Goal: Communication & Community: Answer question/provide support

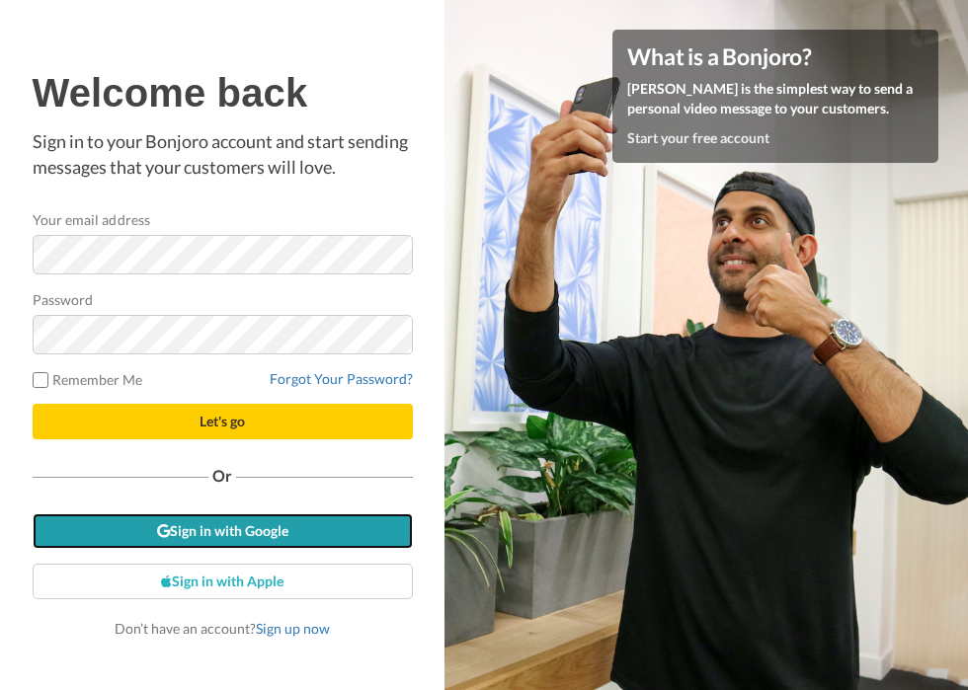
click at [322, 533] on link "Sign in with Google" at bounding box center [223, 531] width 380 height 36
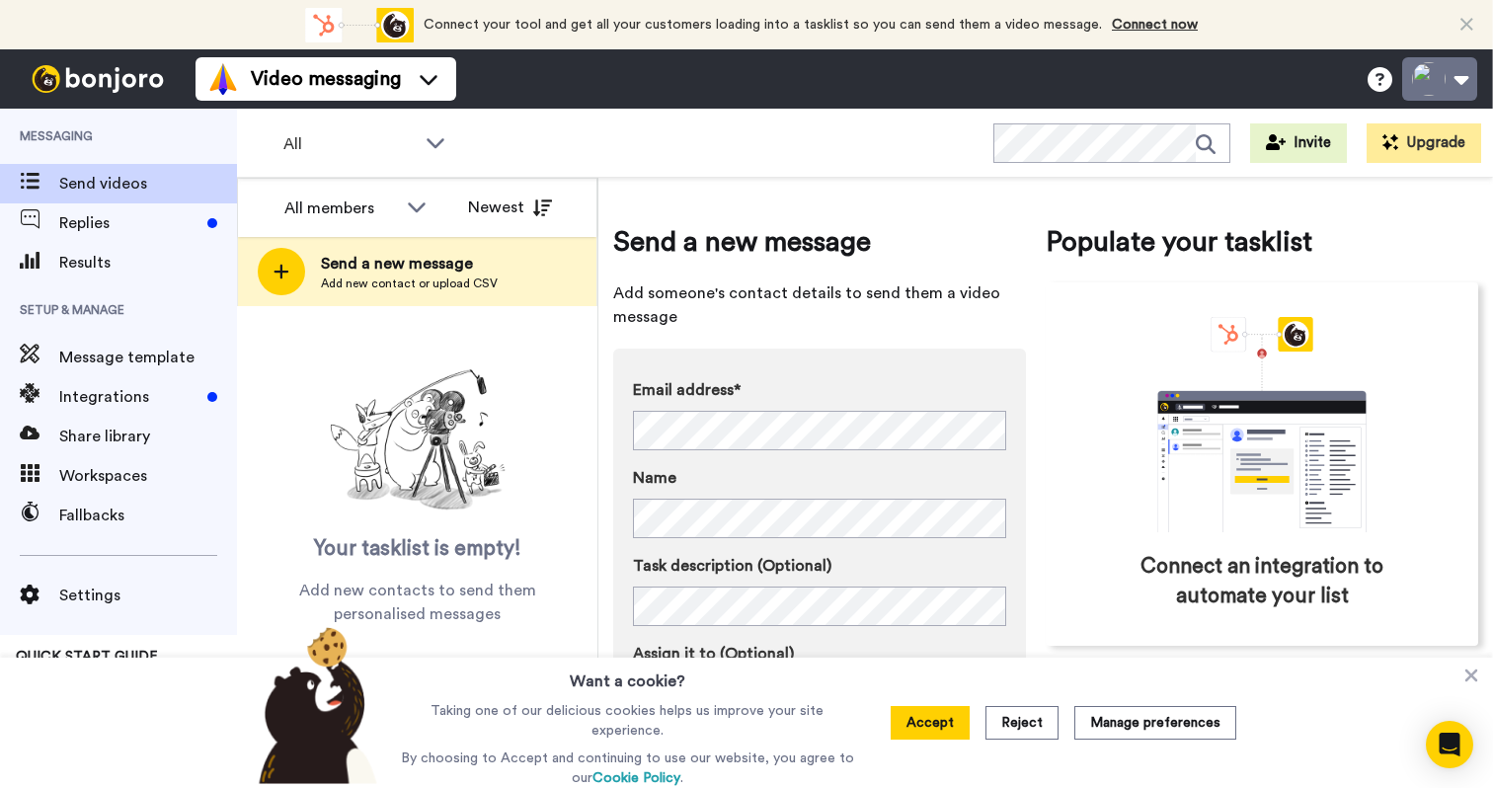
click at [1418, 71] on button at bounding box center [1439, 78] width 75 height 43
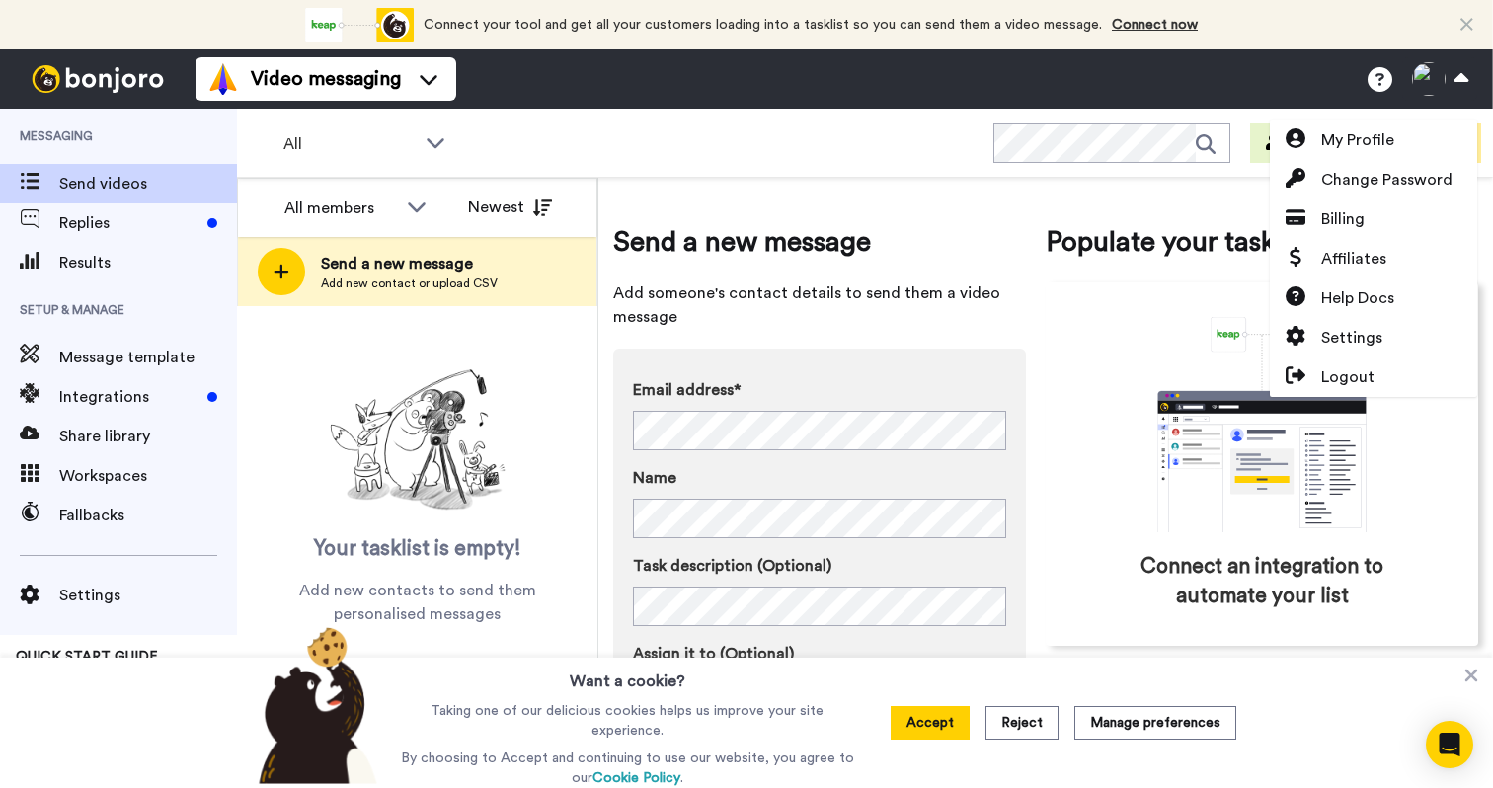
click at [1388, 118] on div "All WORKSPACES View all All Default Task List + Add a new workspace Invite Upgr…" at bounding box center [865, 143] width 1256 height 69
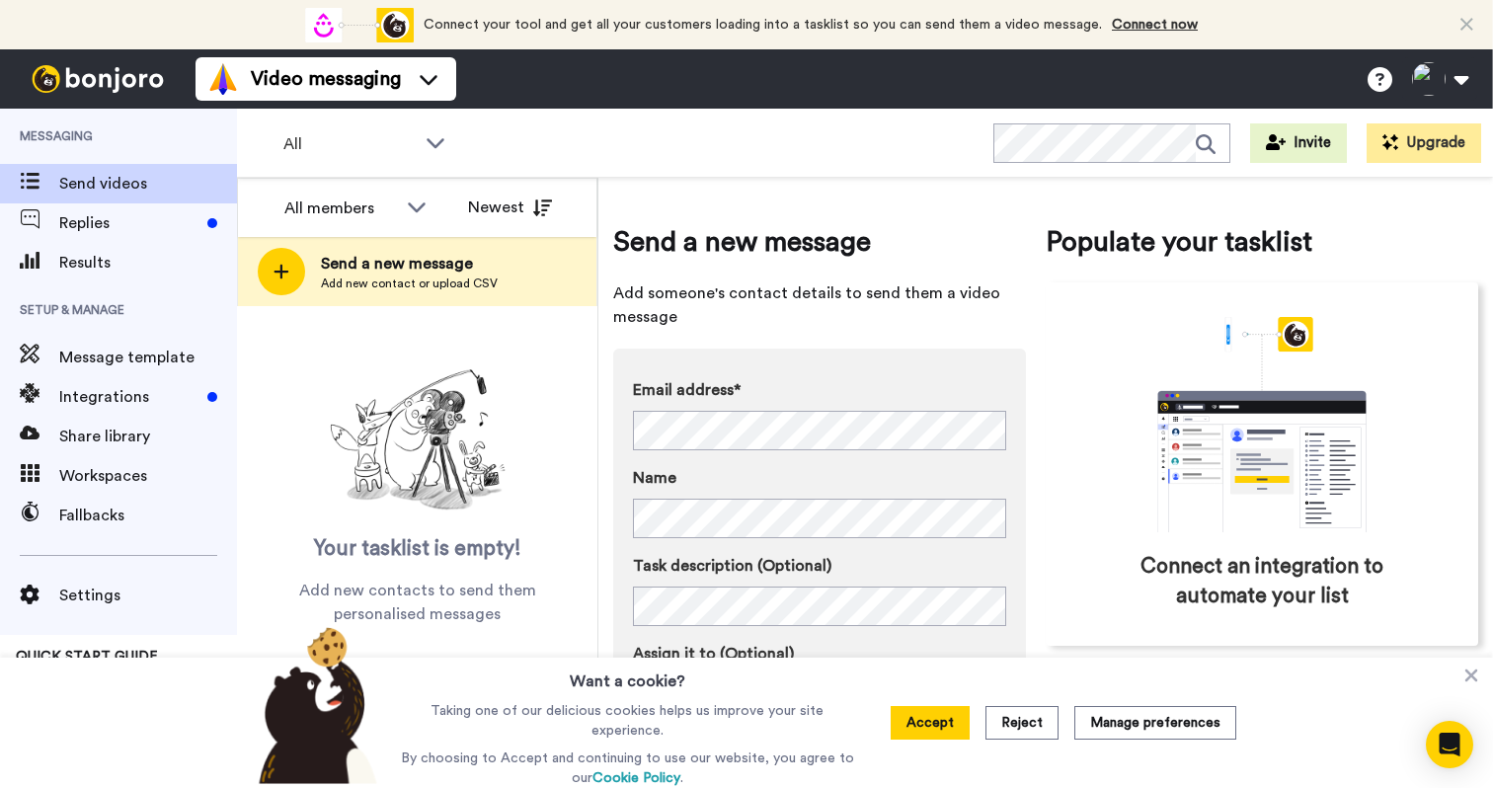
scroll to position [50, 0]
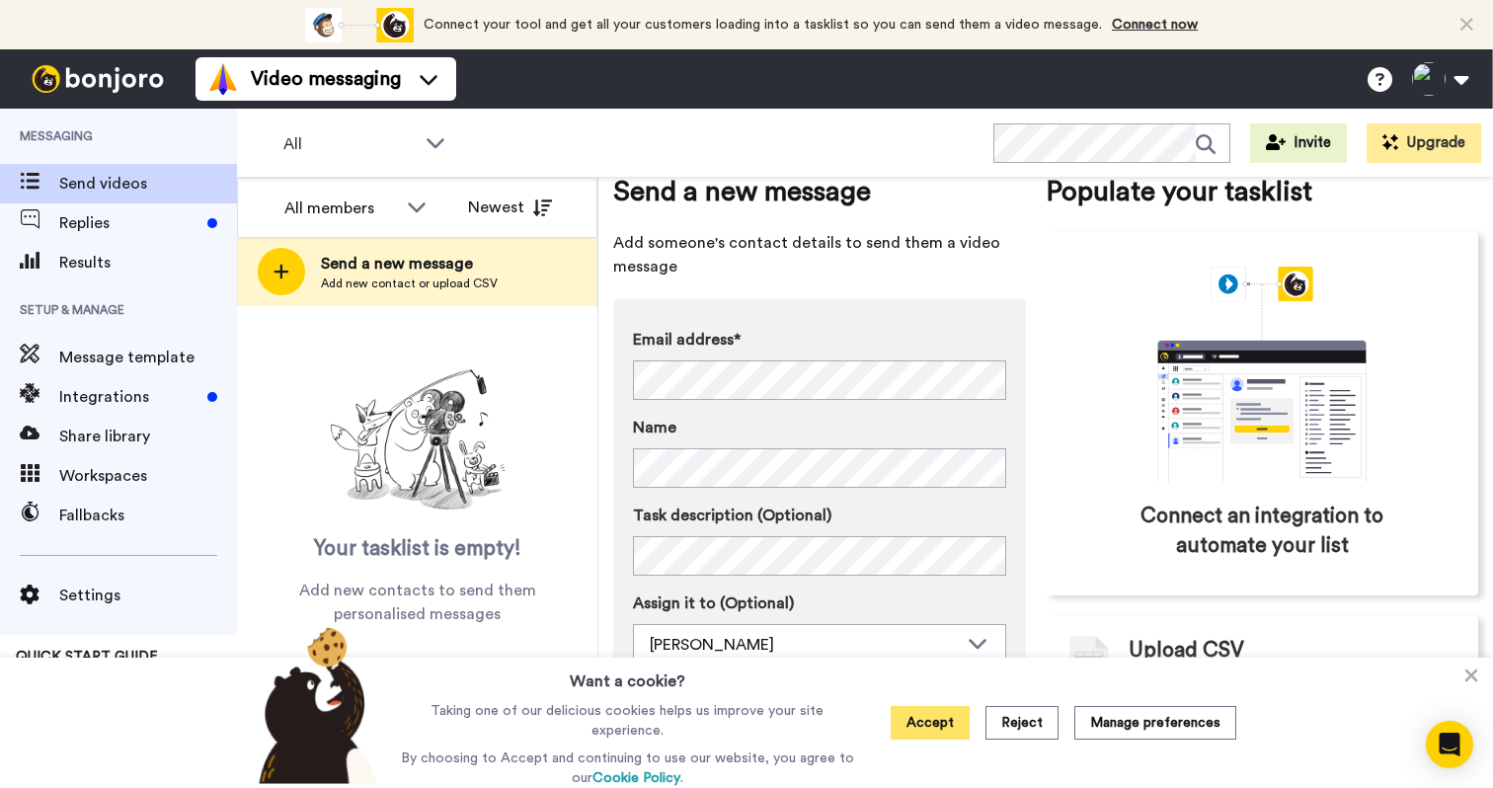
click at [927, 729] on button "Accept" at bounding box center [930, 723] width 79 height 34
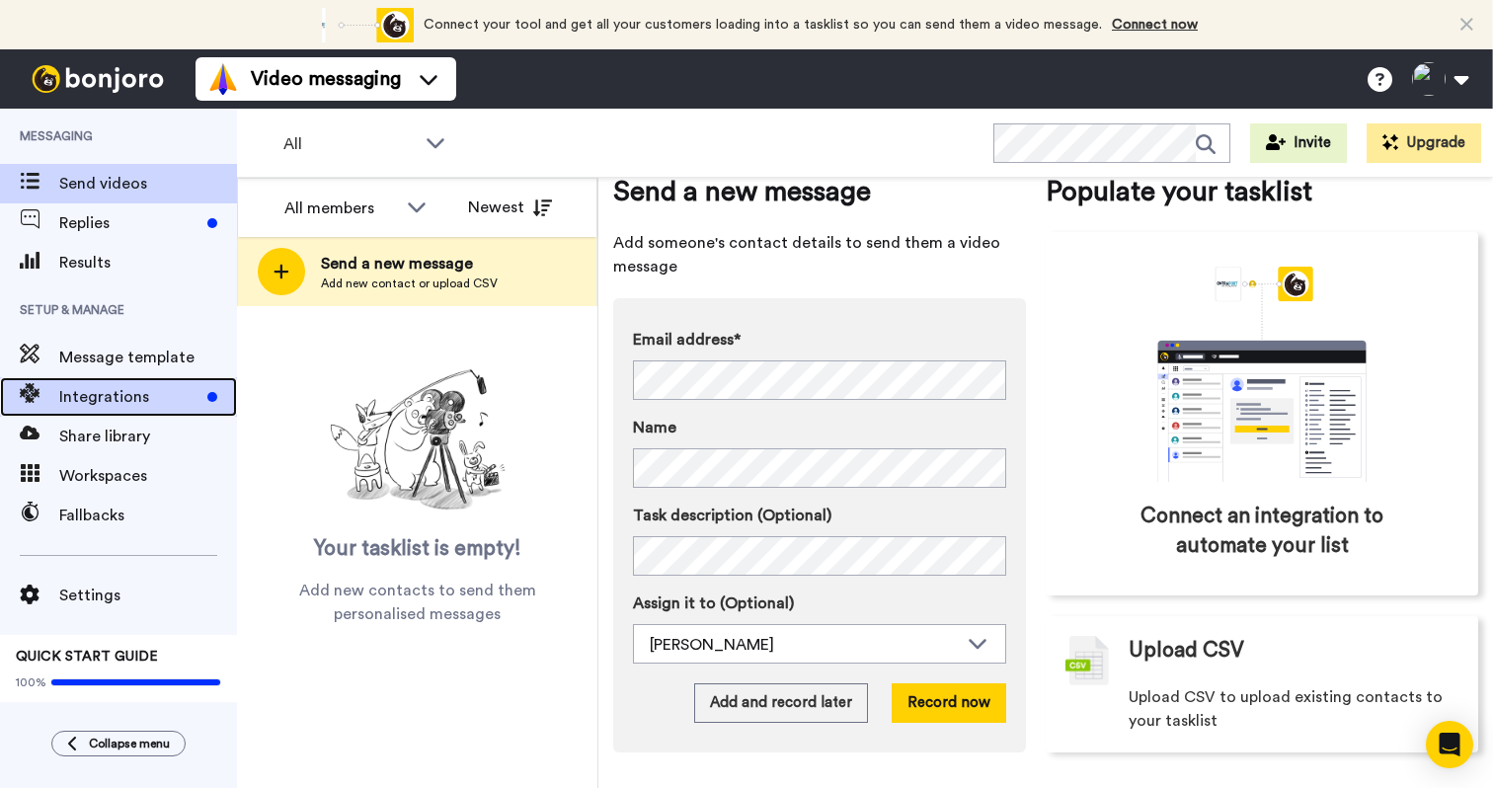
click at [91, 393] on span "Integrations" at bounding box center [129, 397] width 140 height 24
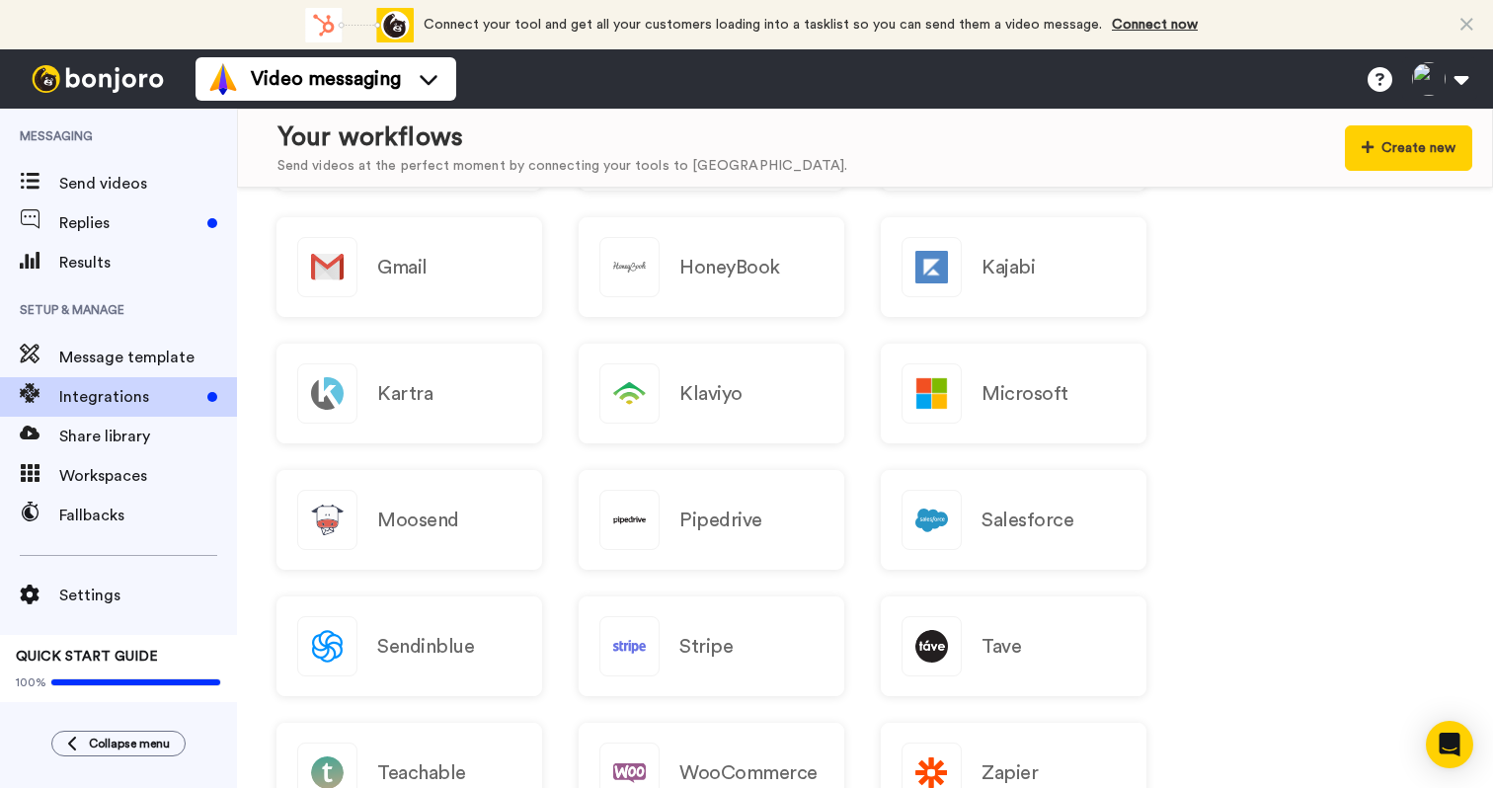
scroll to position [1933, 0]
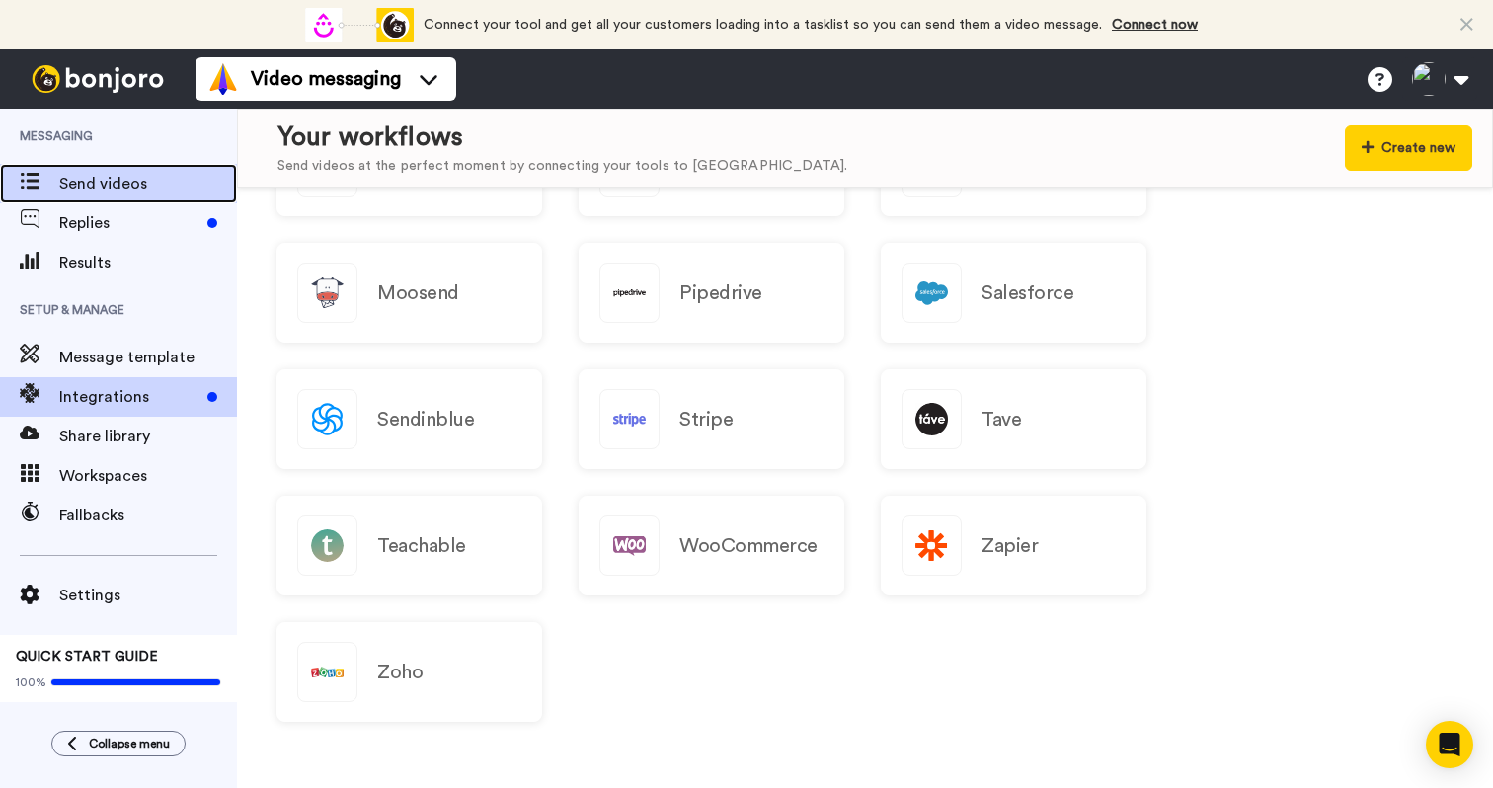
click at [87, 199] on div "Send videos" at bounding box center [118, 183] width 237 height 39
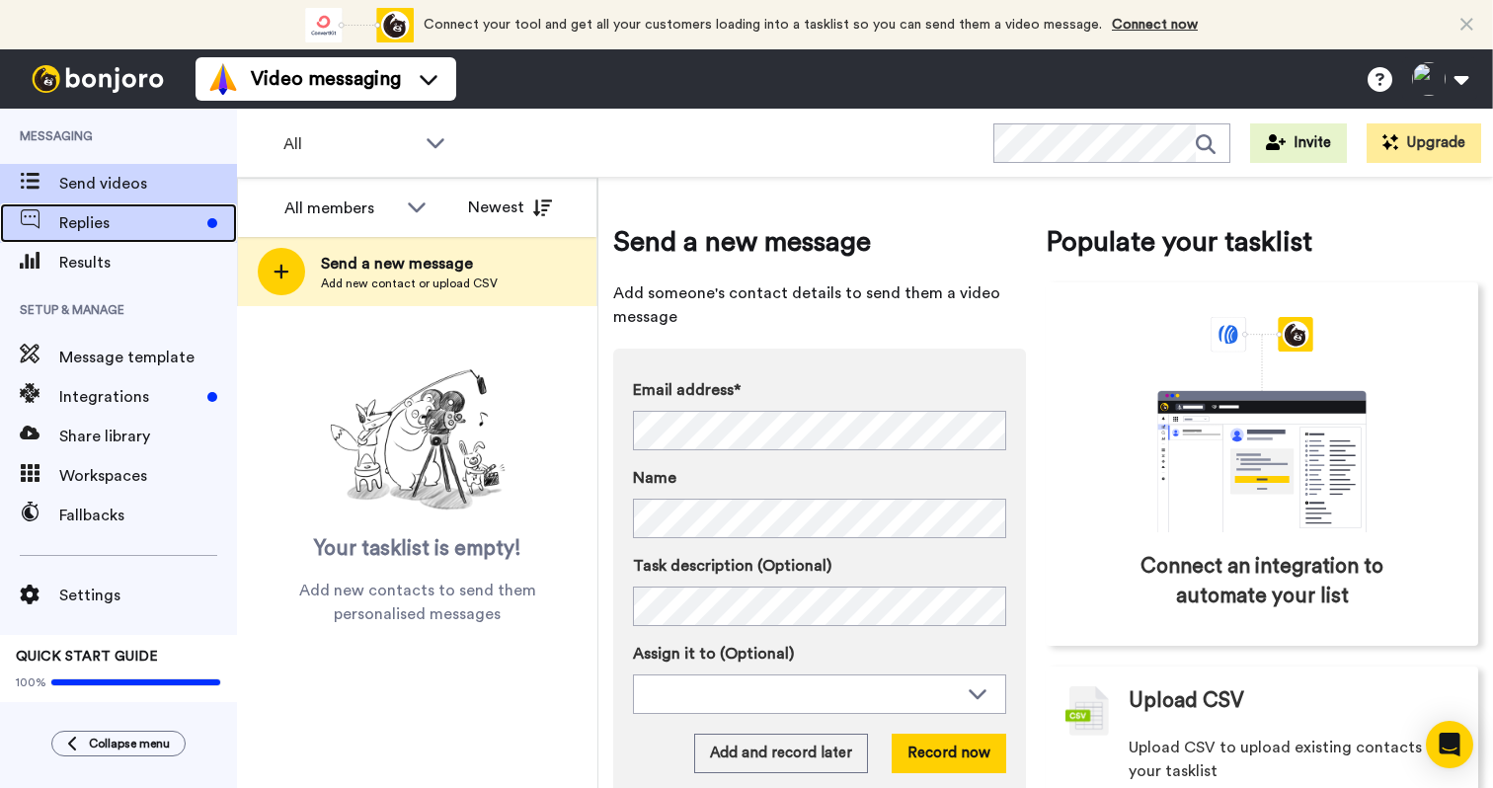
click at [117, 236] on div "Replies" at bounding box center [118, 222] width 237 height 39
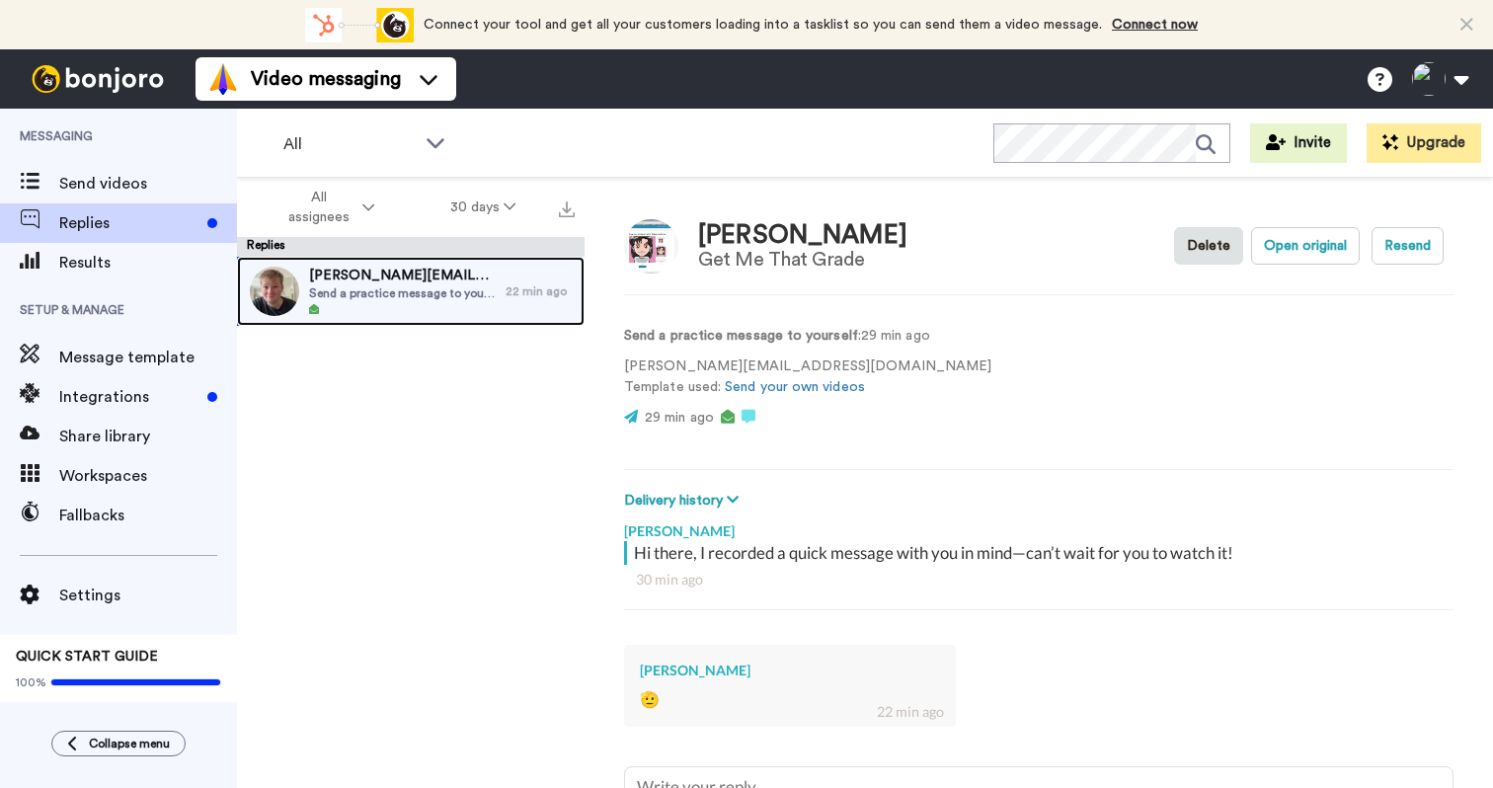
click at [439, 294] on span "Send a practice message to yourself" at bounding box center [402, 293] width 187 height 16
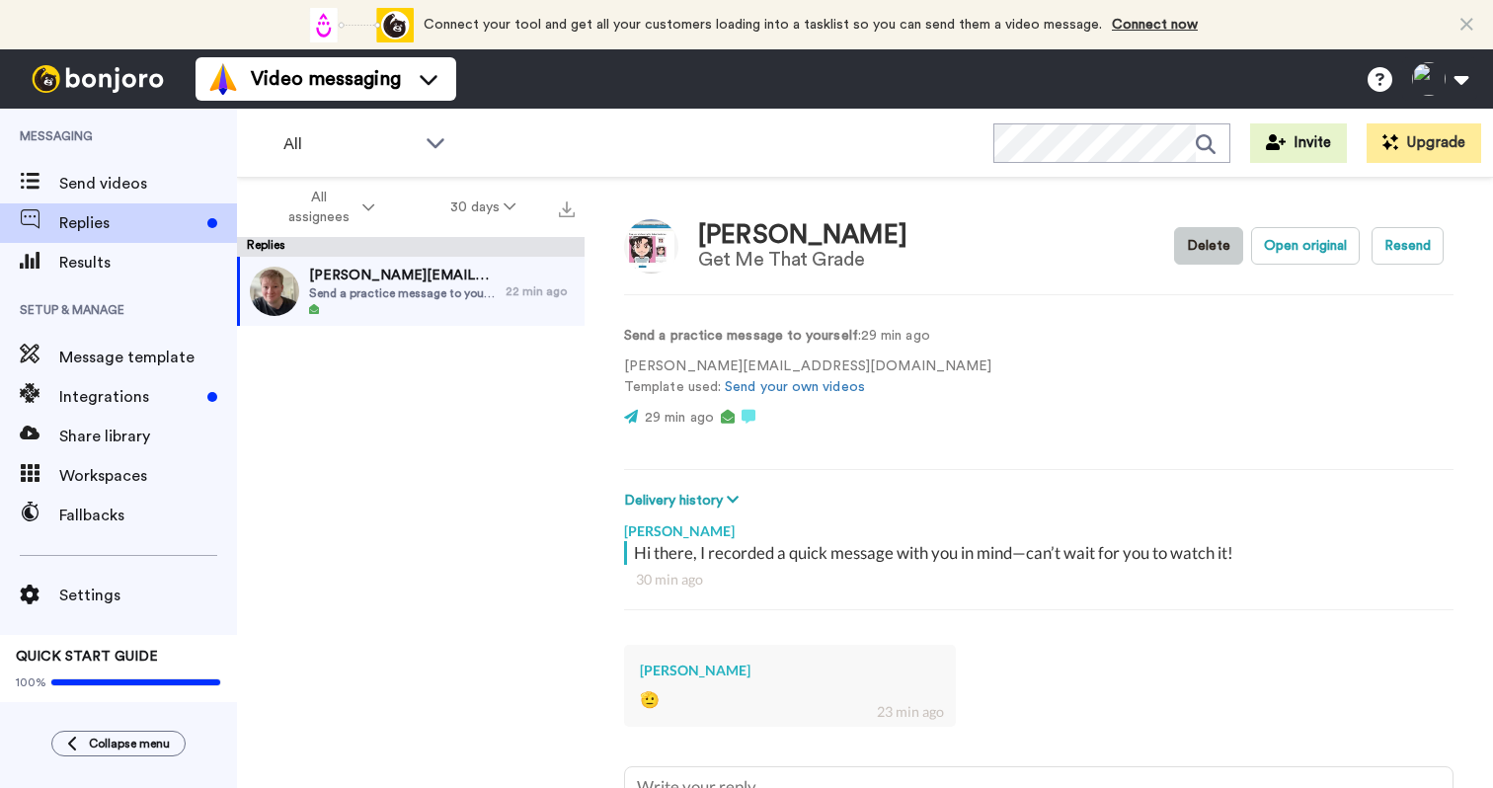
click at [1220, 241] on button "Delete" at bounding box center [1208, 246] width 69 height 38
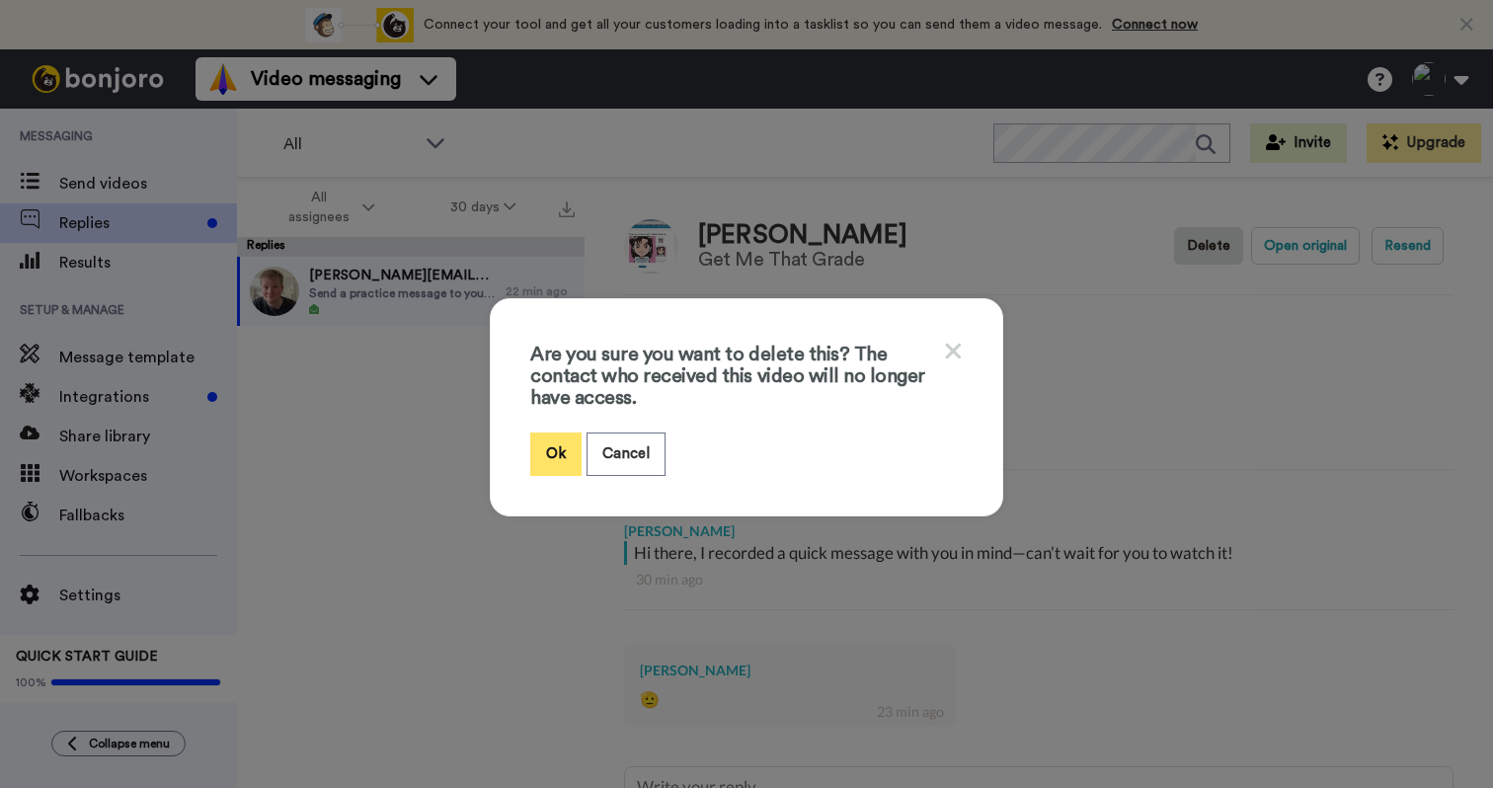
click at [545, 455] on button "Ok" at bounding box center [555, 453] width 51 height 42
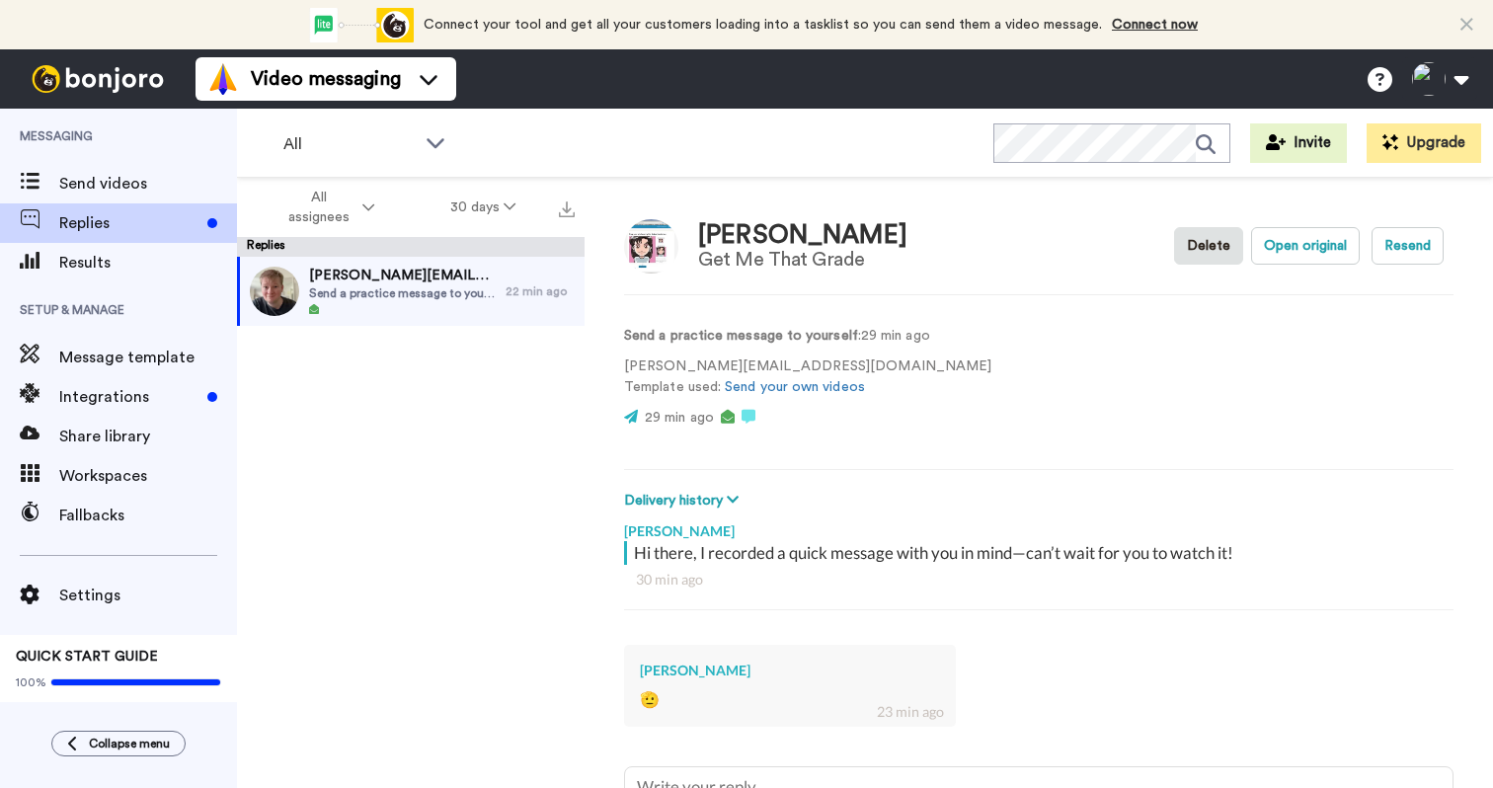
type textarea "x"
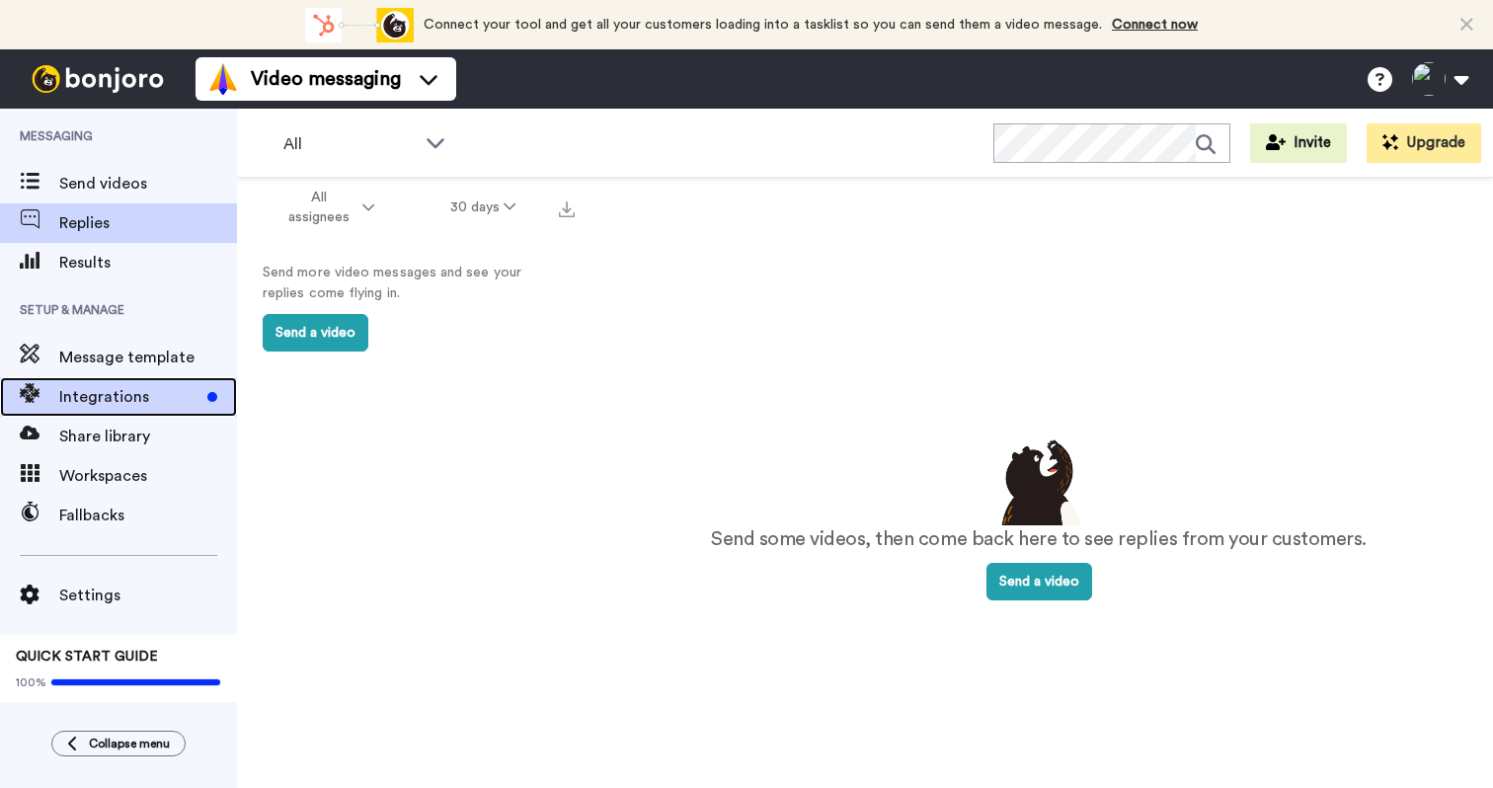
click at [131, 391] on span "Integrations" at bounding box center [129, 397] width 140 height 24
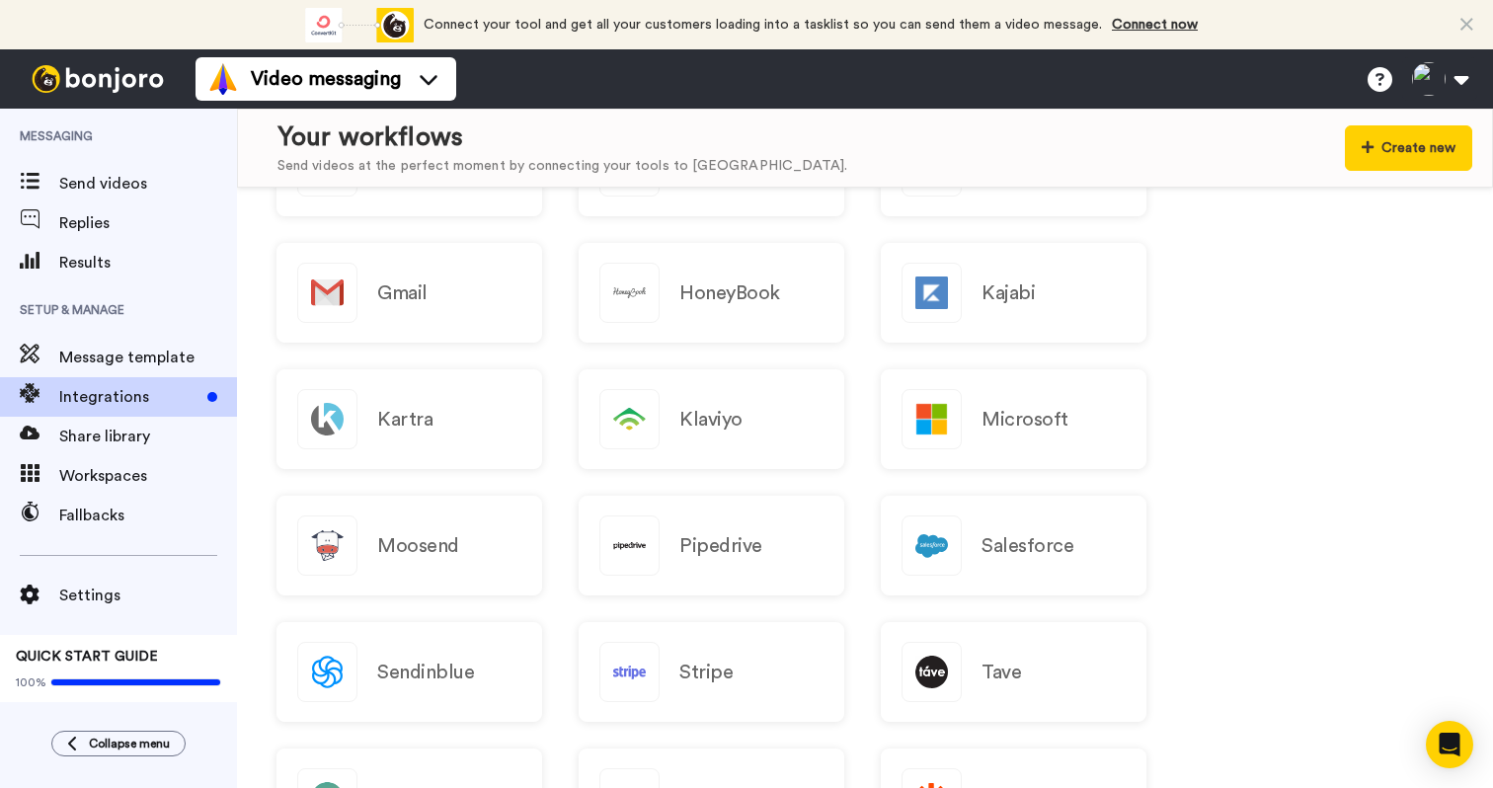
scroll to position [1758, 0]
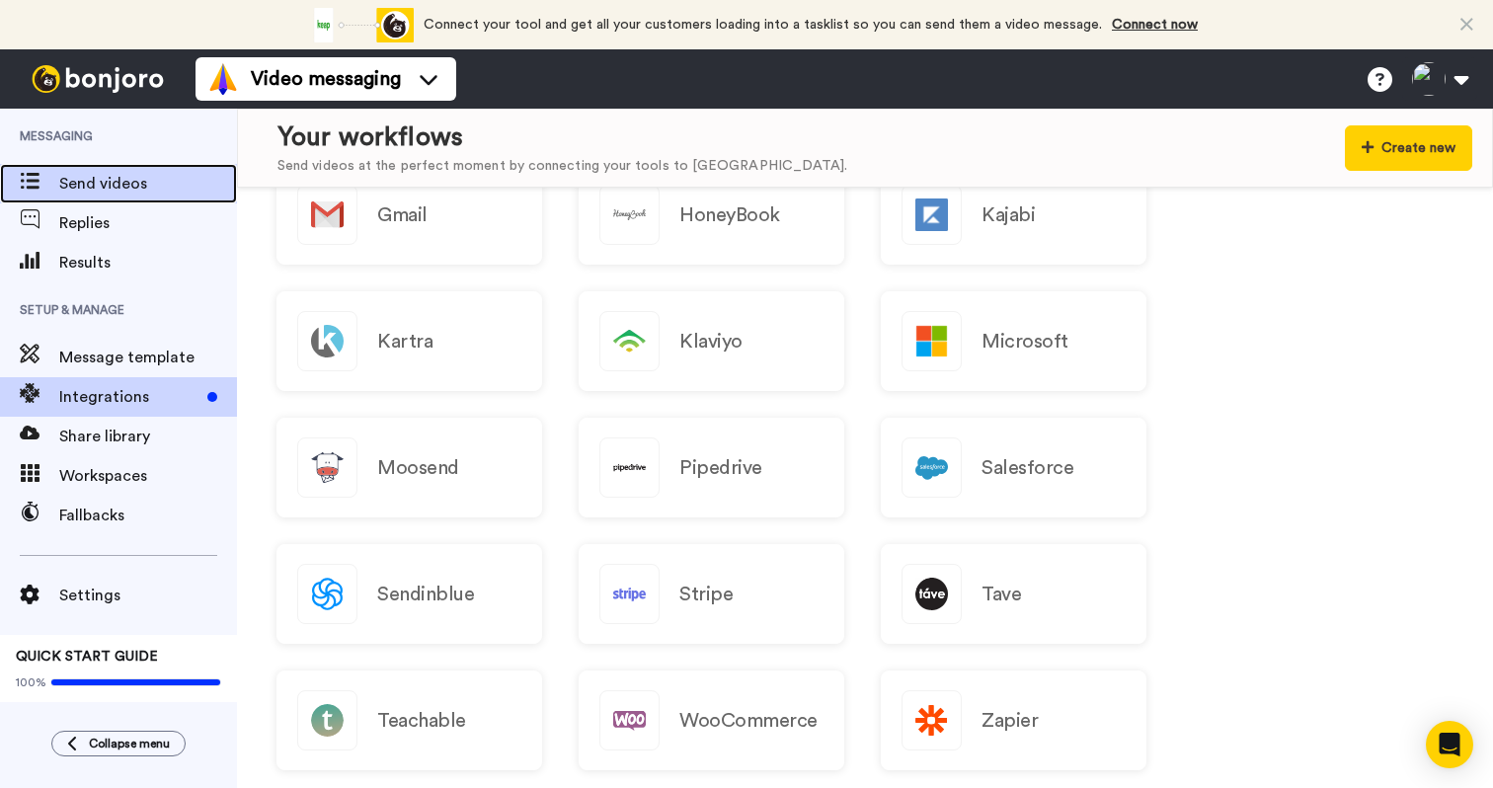
click at [110, 190] on span "Send videos" at bounding box center [148, 184] width 178 height 24
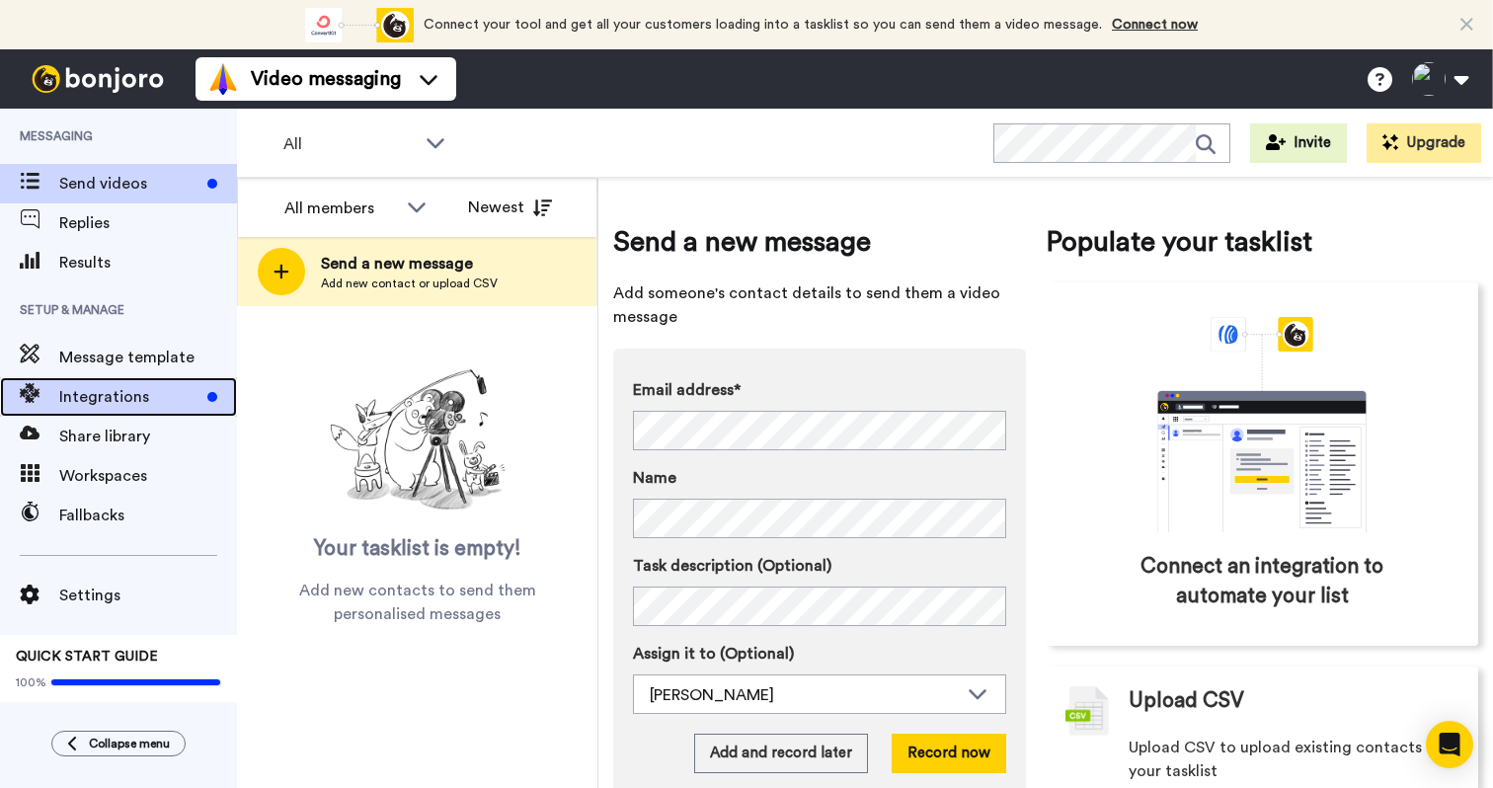
click at [73, 403] on span "Integrations" at bounding box center [129, 397] width 140 height 24
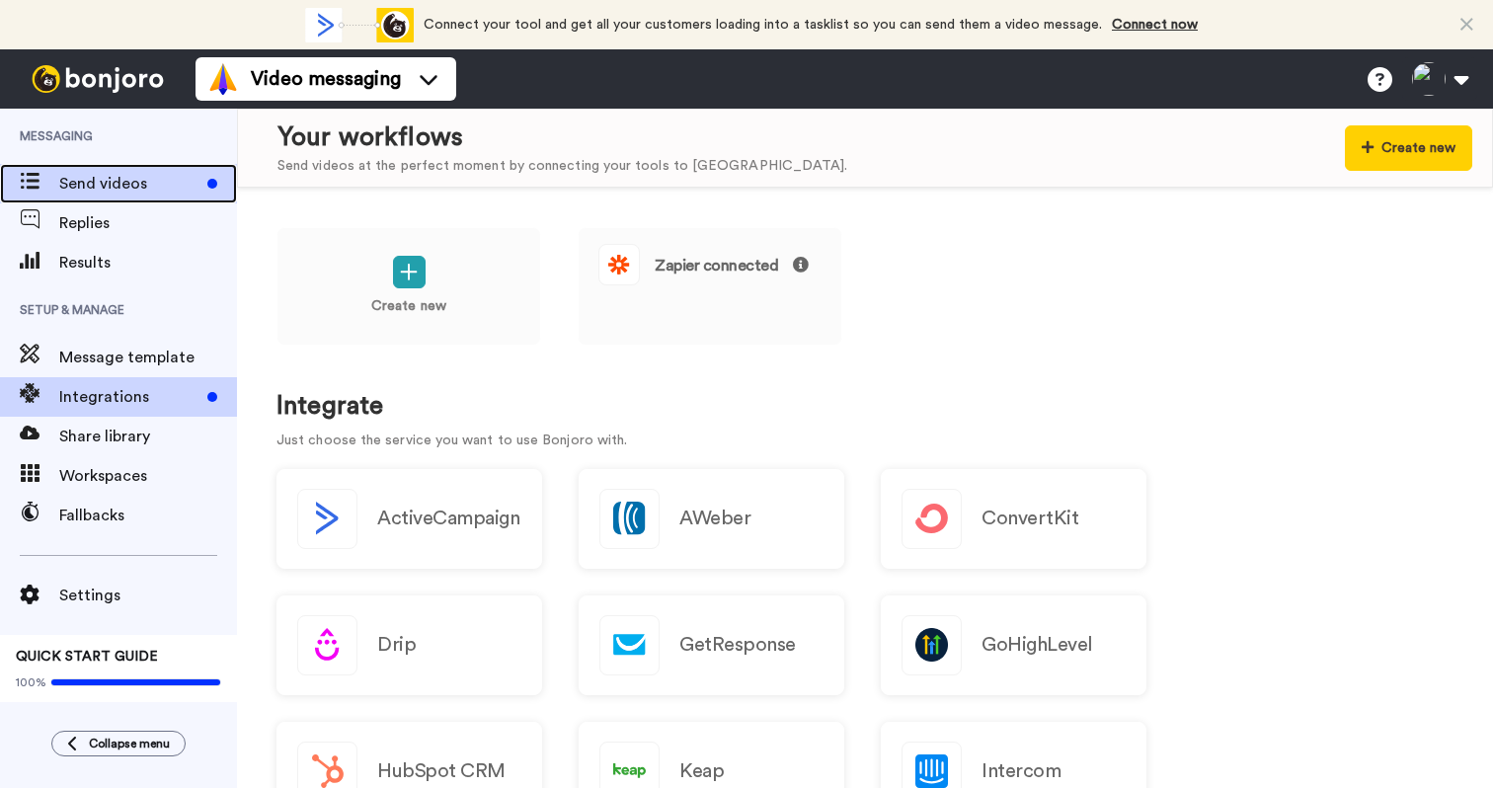
click at [107, 166] on div "Send videos" at bounding box center [118, 183] width 237 height 39
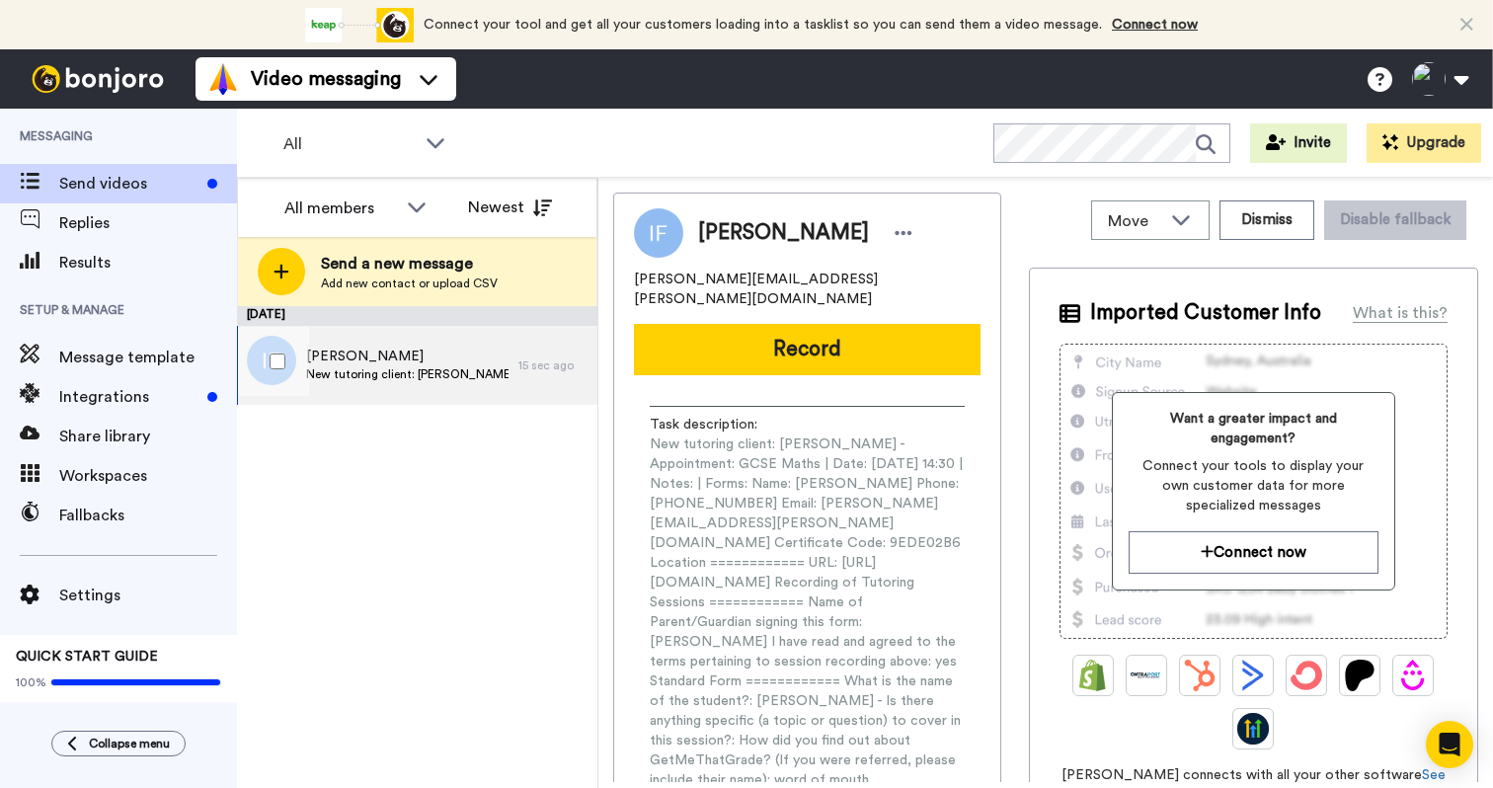
click at [369, 382] on div "[PERSON_NAME] New tutoring client: [PERSON_NAME] - Appointment: GCSE Maths | Da…" at bounding box center [407, 366] width 202 height 38
click at [455, 380] on span "New tutoring client: [PERSON_NAME] - Appointment: GCSE Maths | Date: [DATE] 14:…" at bounding box center [407, 374] width 202 height 16
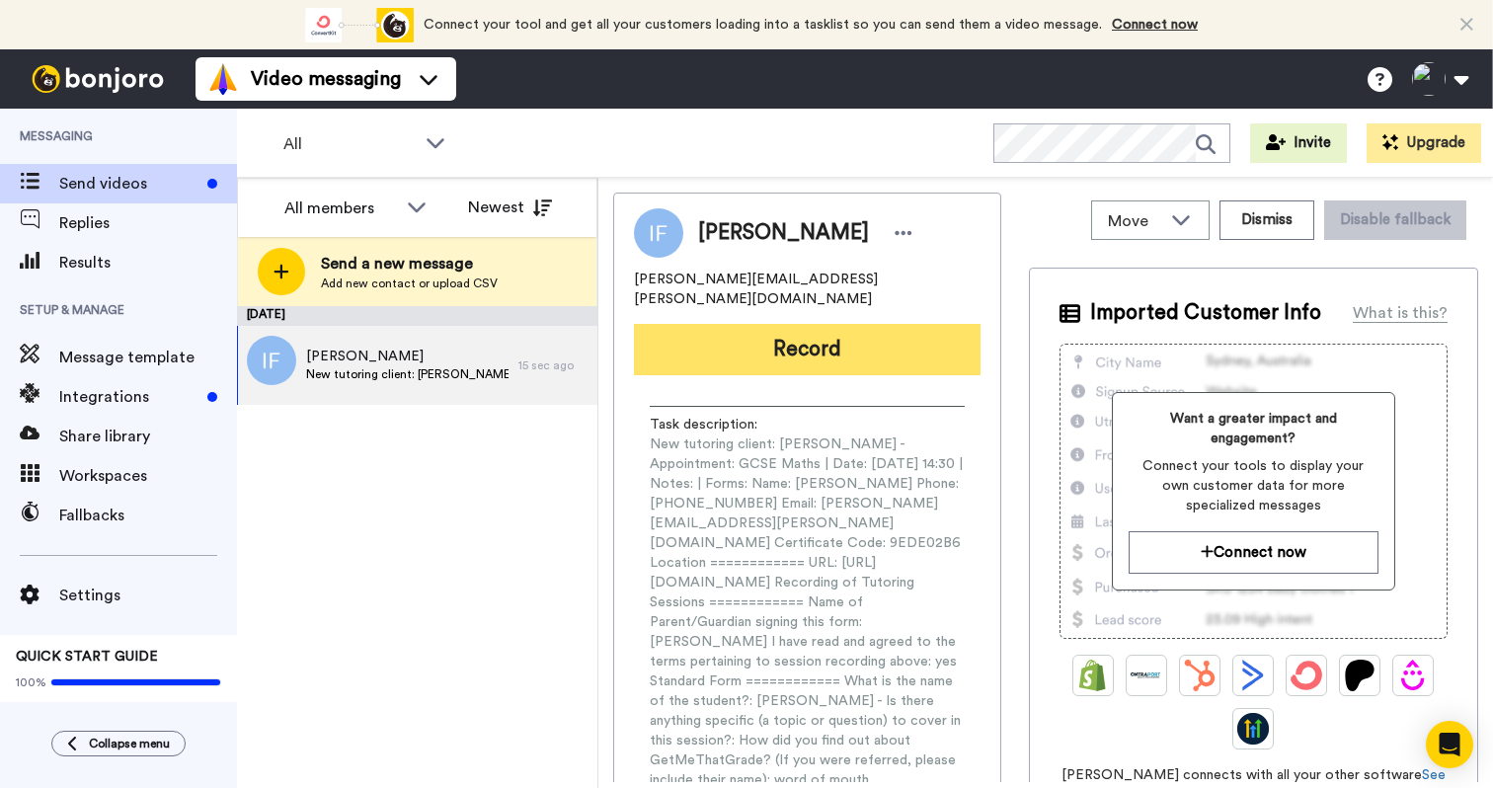
click at [855, 334] on button "Record" at bounding box center [807, 349] width 347 height 51
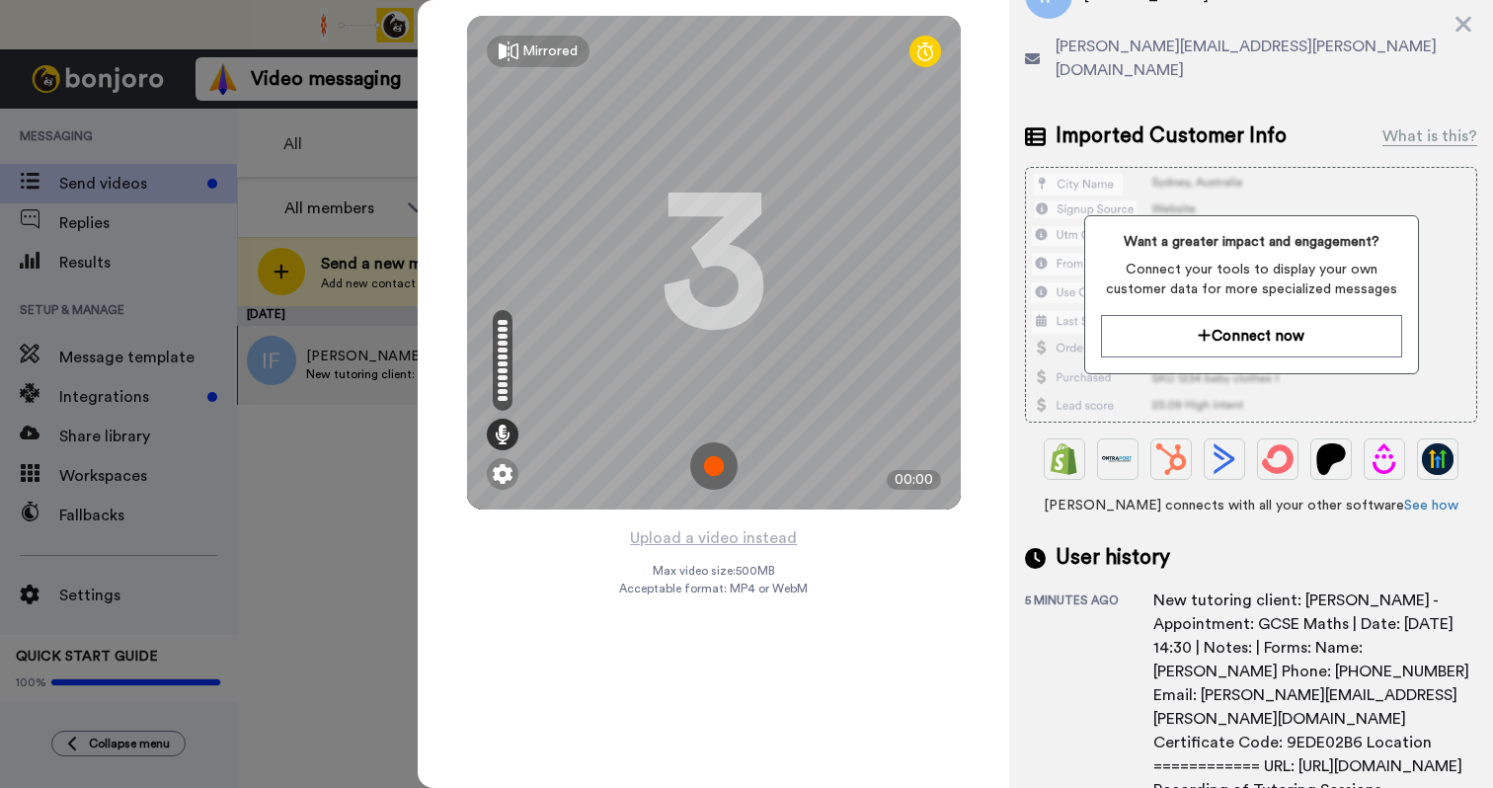
scroll to position [478, 0]
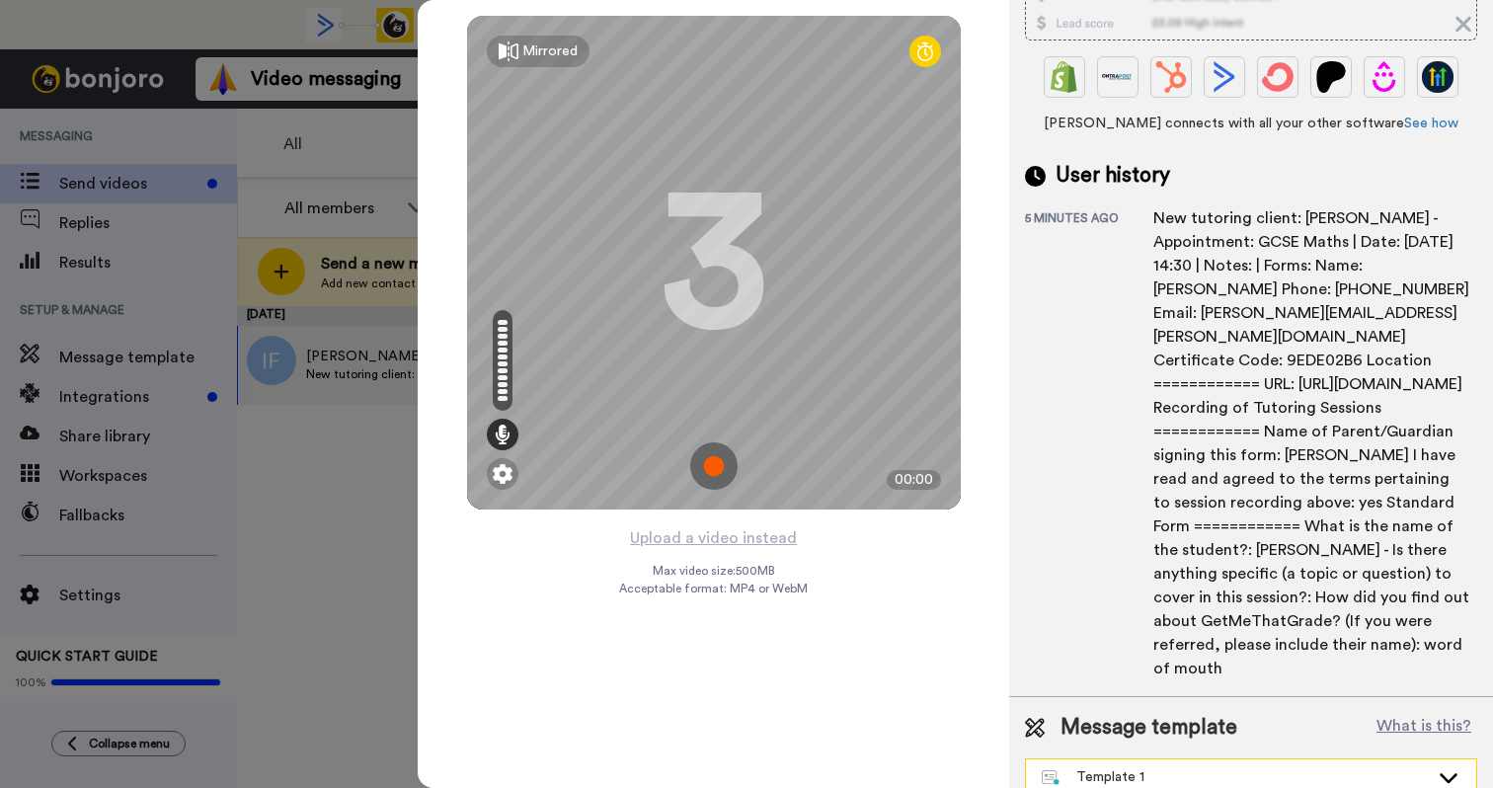
click at [1123, 767] on div "Template 1" at bounding box center [1235, 777] width 387 height 20
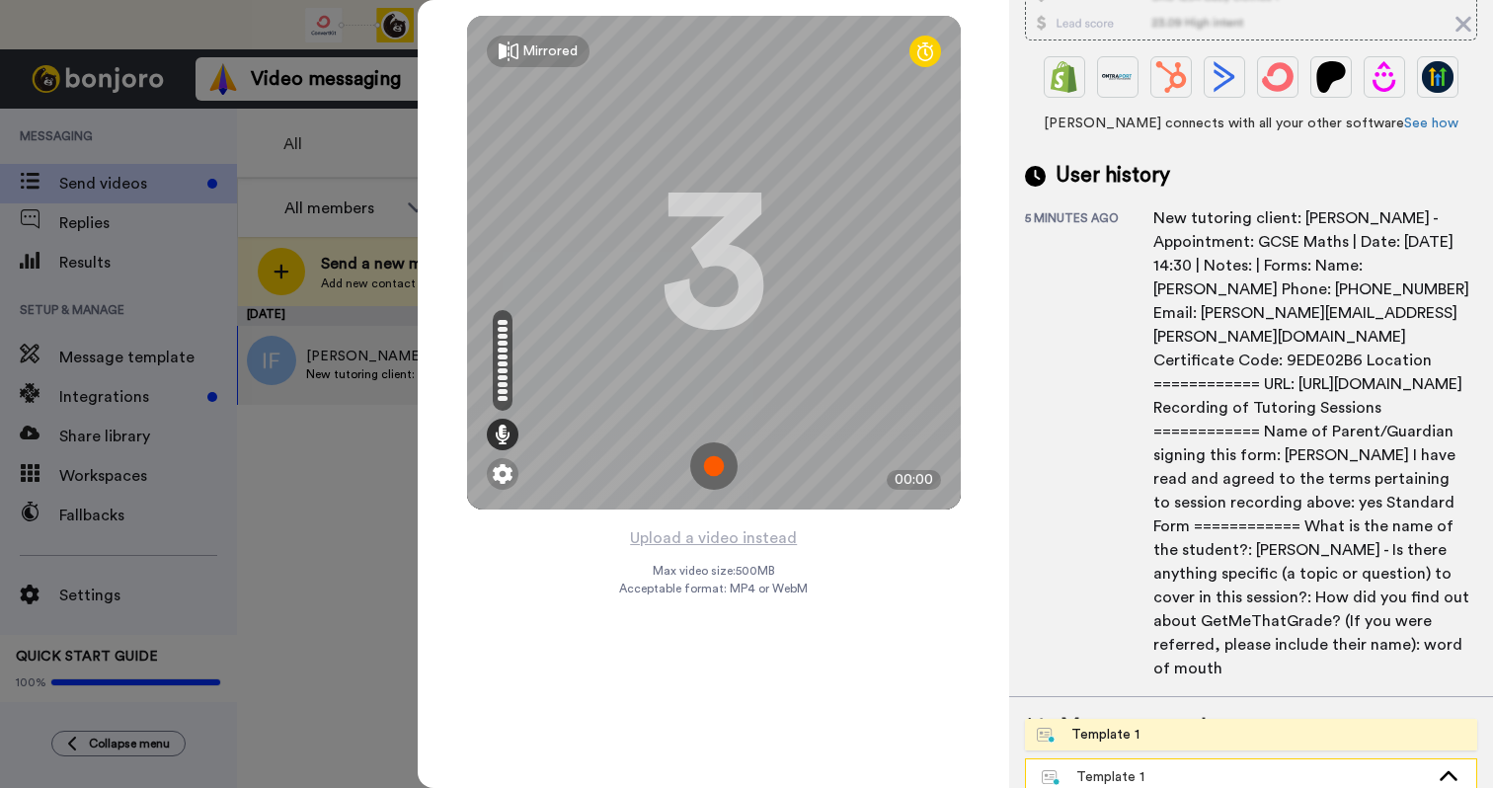
click at [1123, 767] on div "Template 1" at bounding box center [1235, 777] width 387 height 20
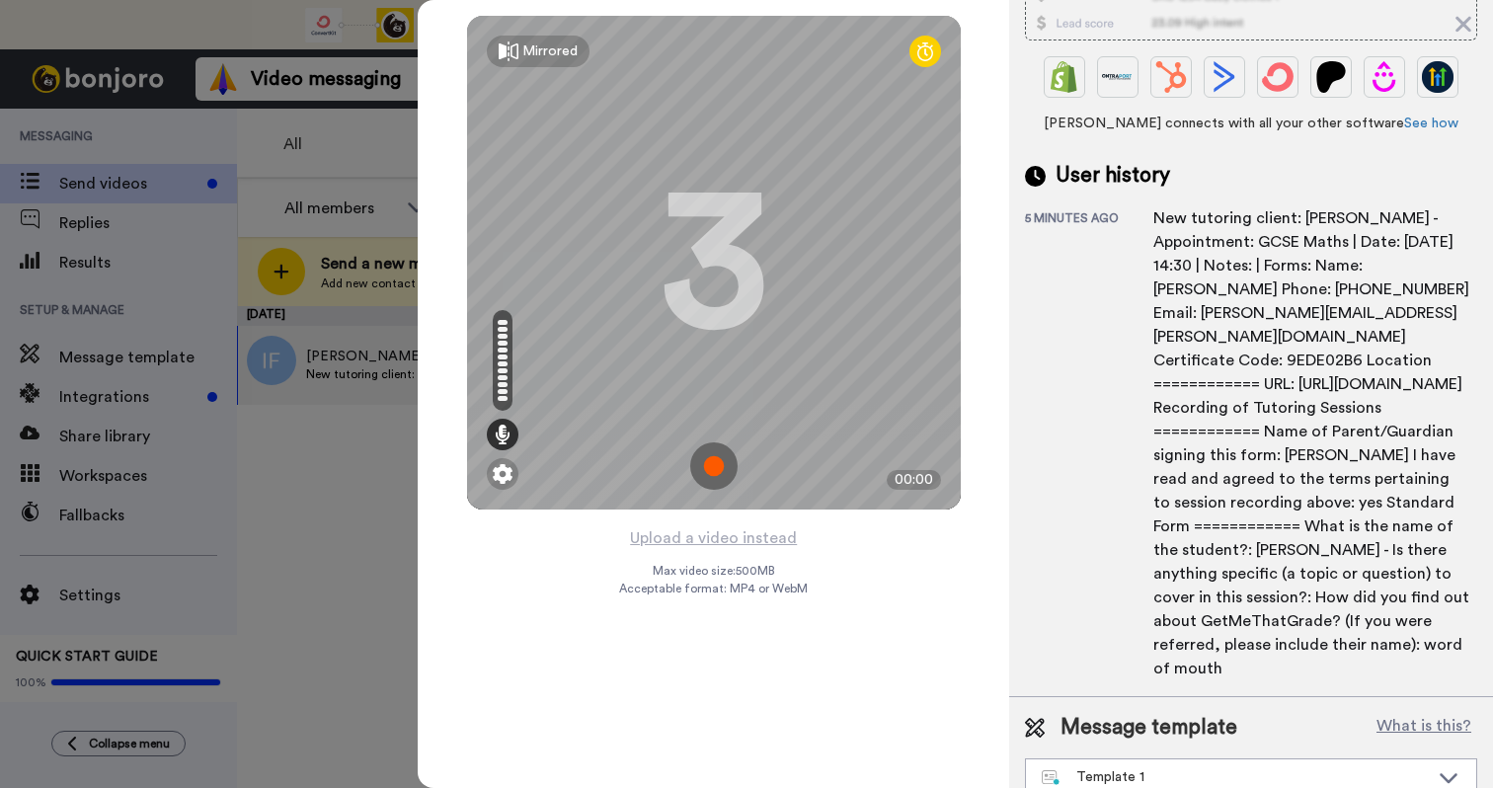
click at [1141, 631] on div "5 minutes ago" at bounding box center [1089, 445] width 128 height 470
click at [719, 469] on img at bounding box center [713, 465] width 47 height 47
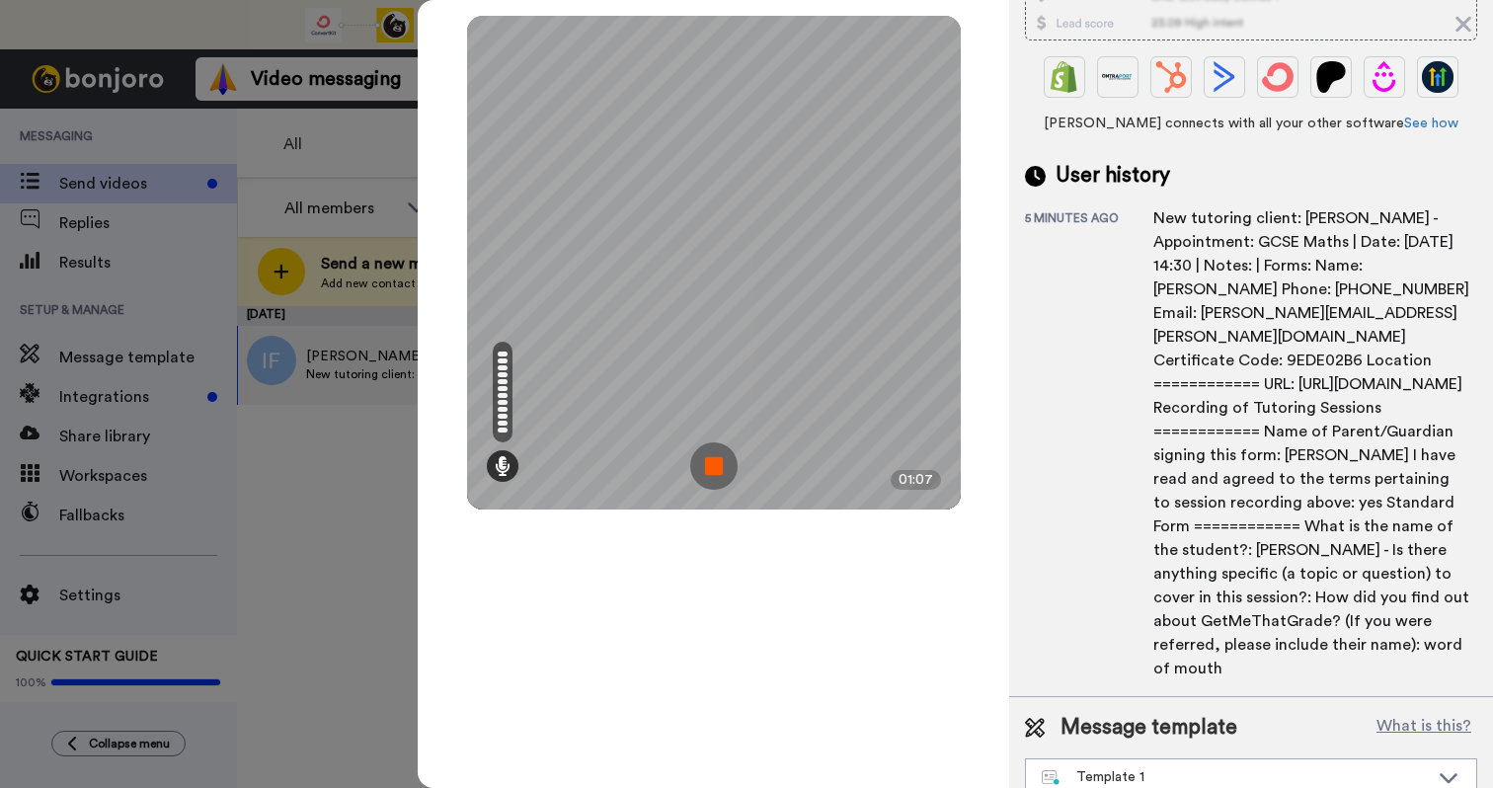
click at [719, 468] on img at bounding box center [713, 465] width 47 height 47
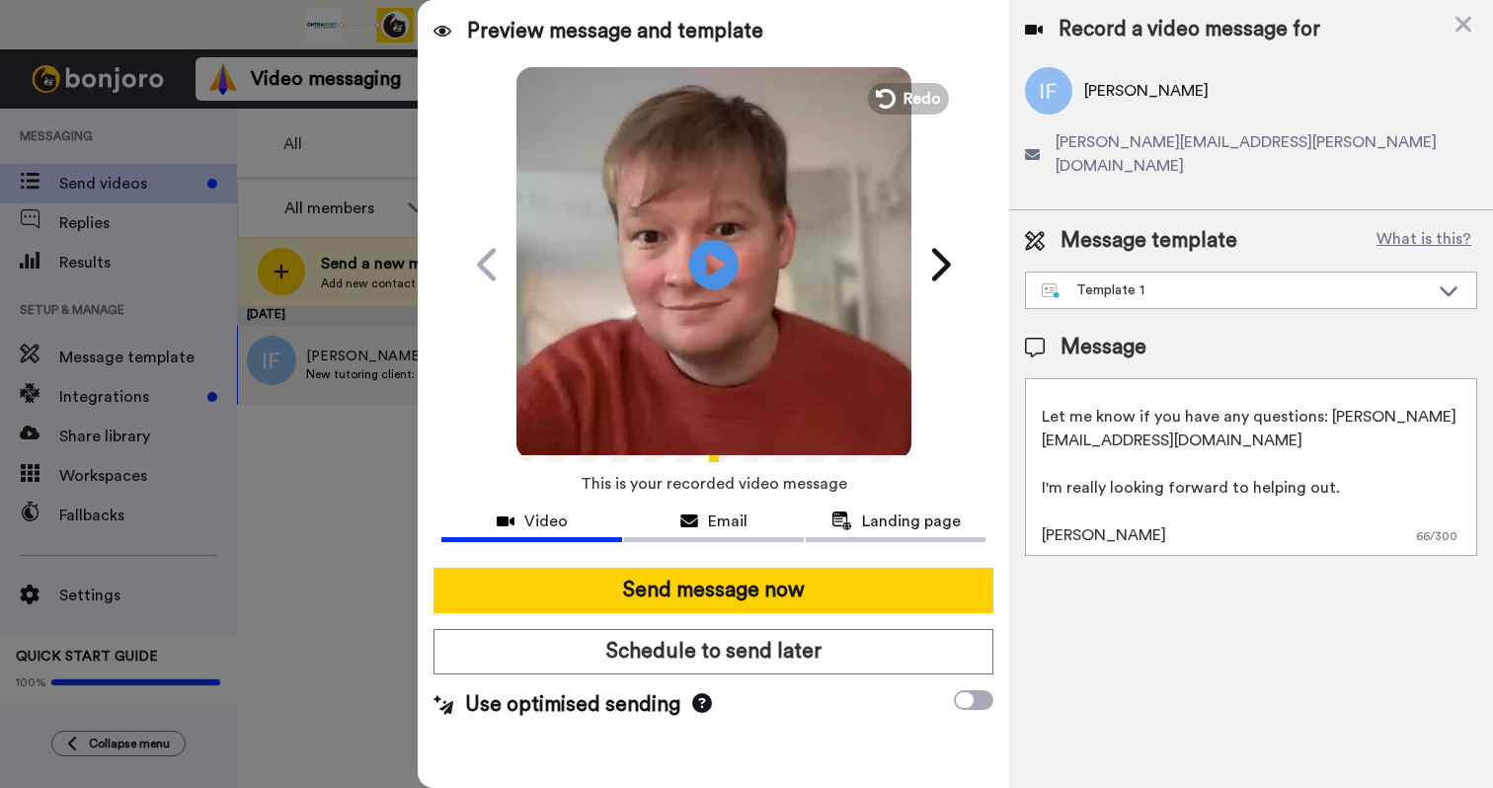
scroll to position [0, 0]
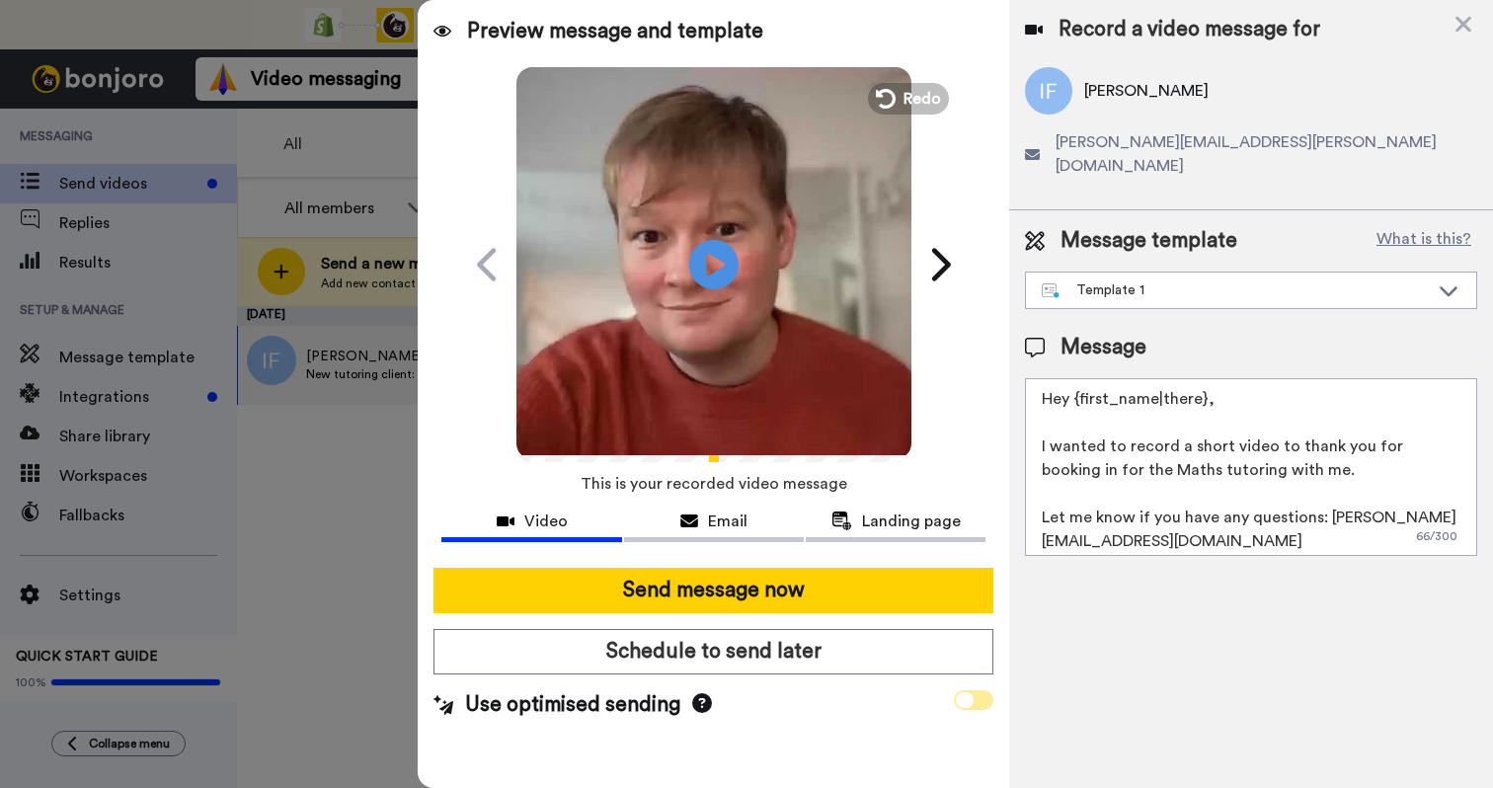
click at [983, 698] on span at bounding box center [973, 700] width 39 height 20
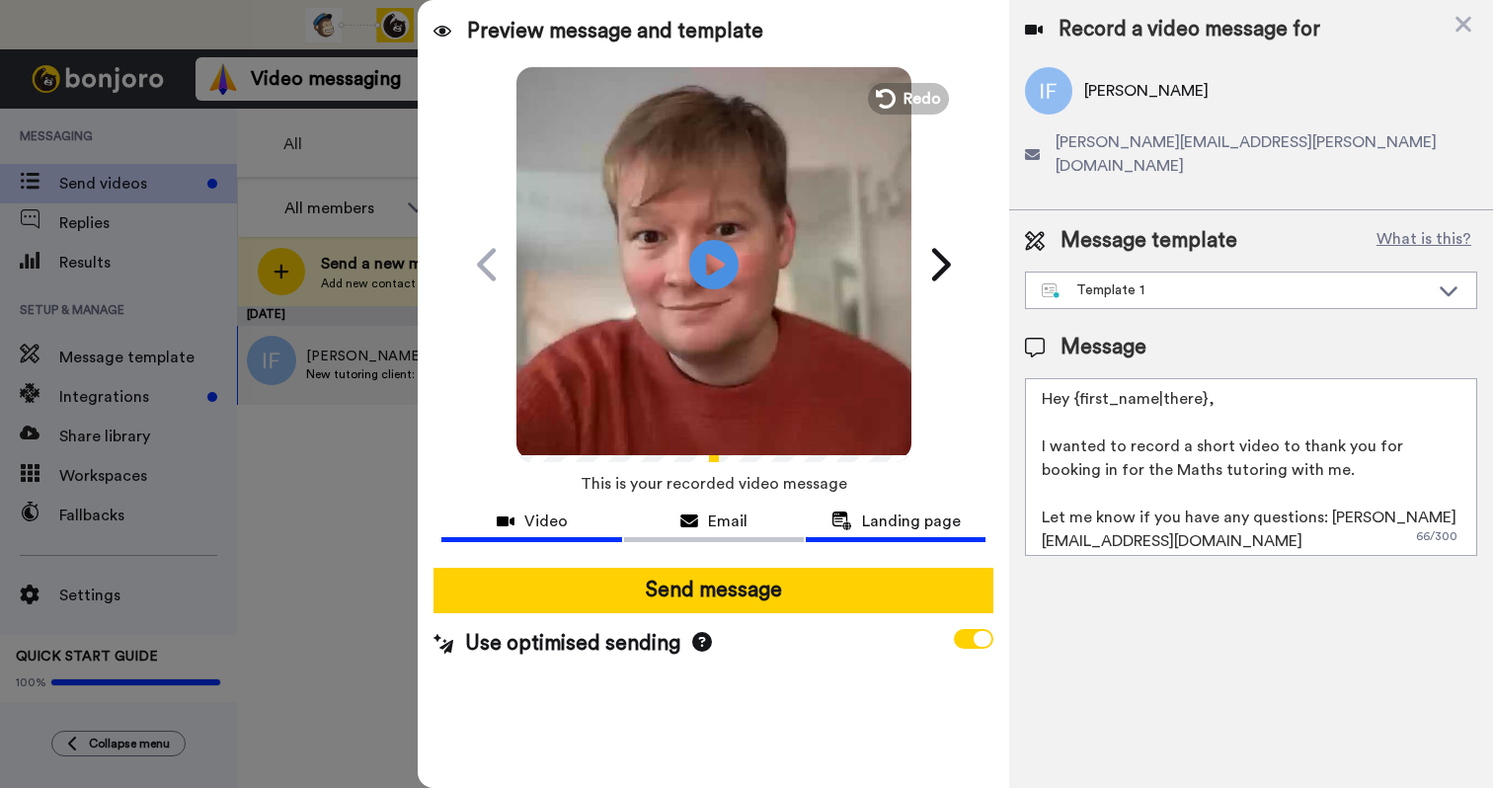
click at [876, 523] on span "Landing page" at bounding box center [911, 521] width 99 height 24
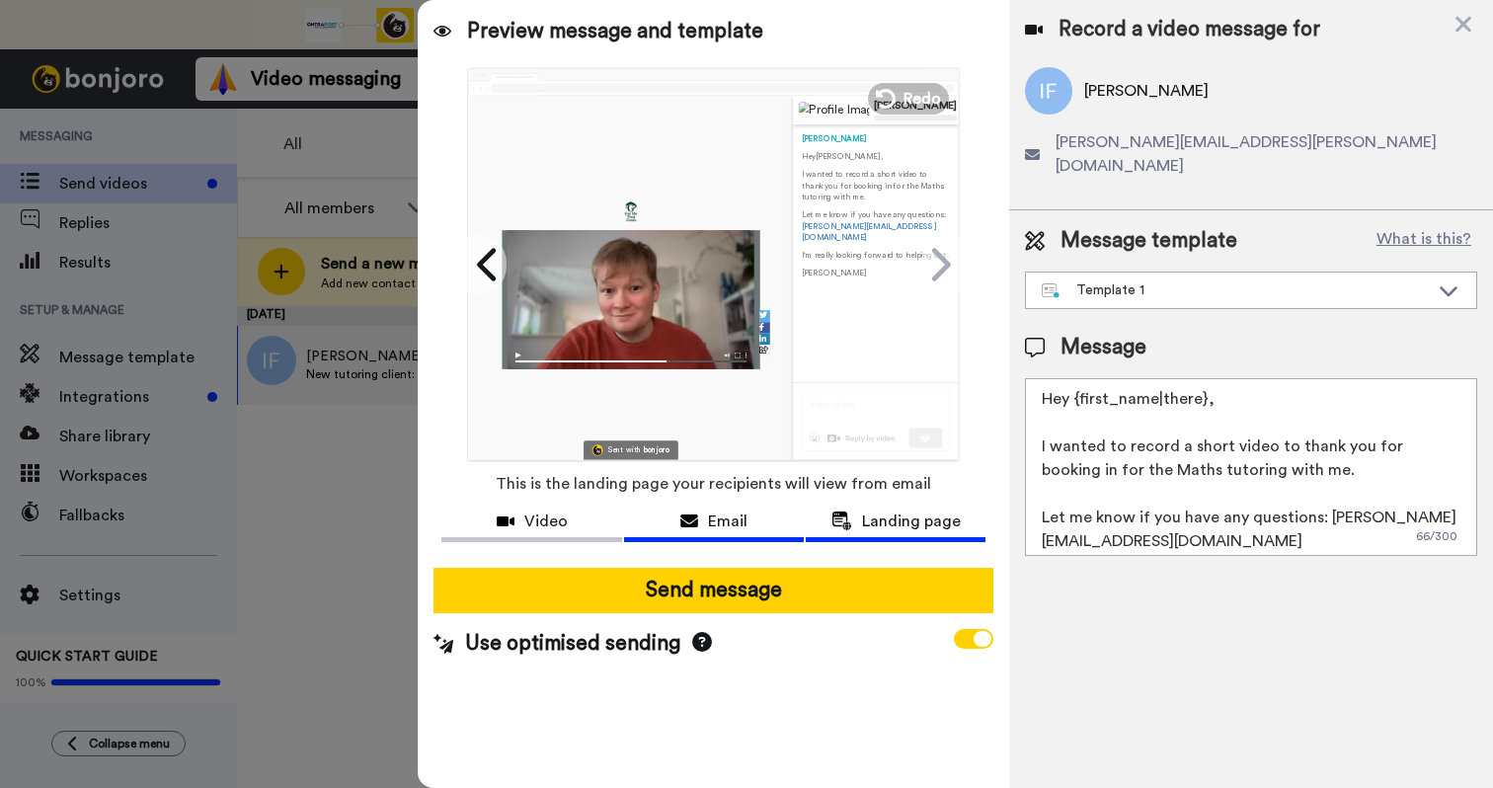
click at [775, 526] on div "Email" at bounding box center [714, 521] width 180 height 24
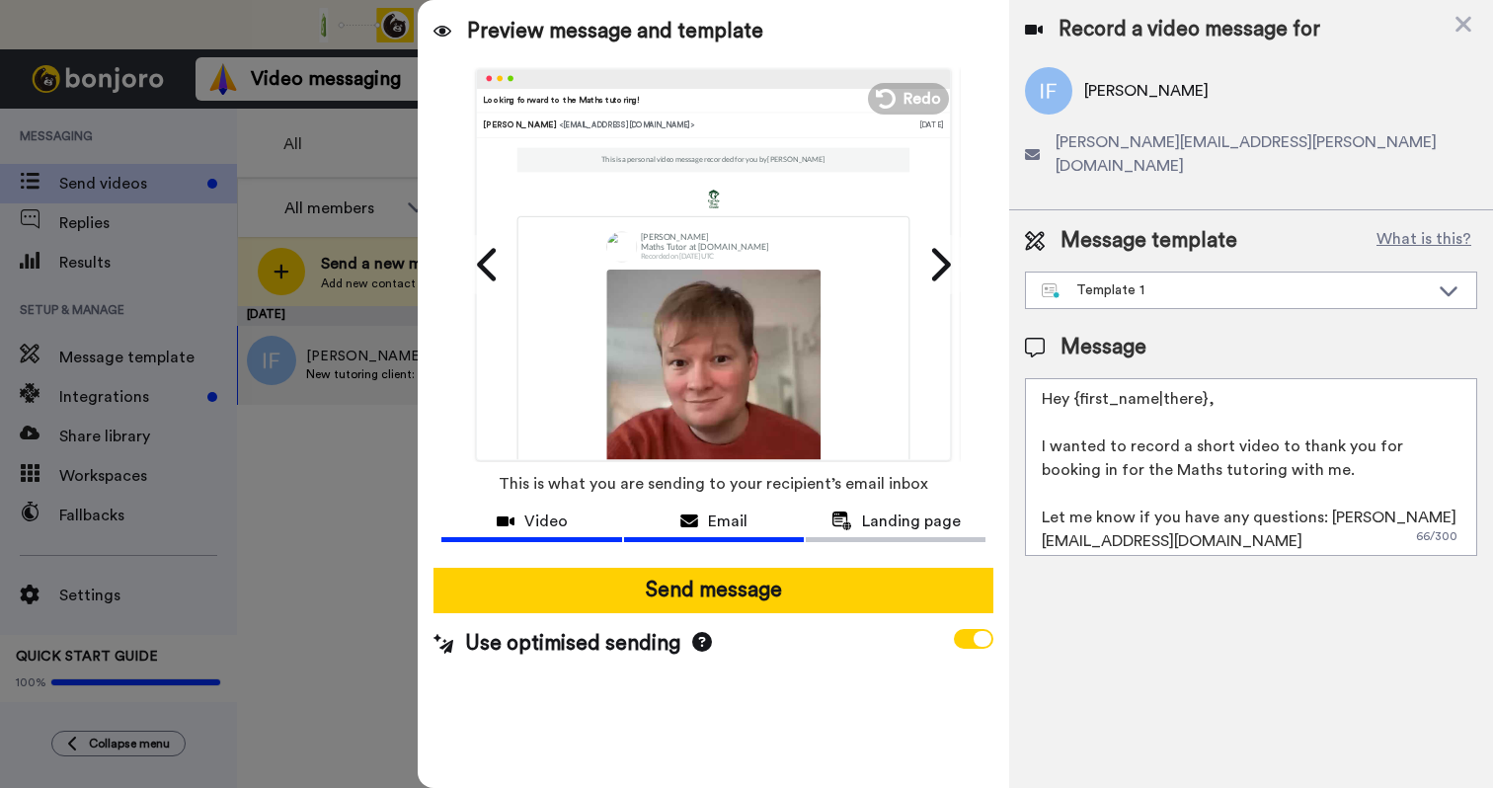
click at [498, 514] on icon at bounding box center [506, 521] width 18 height 16
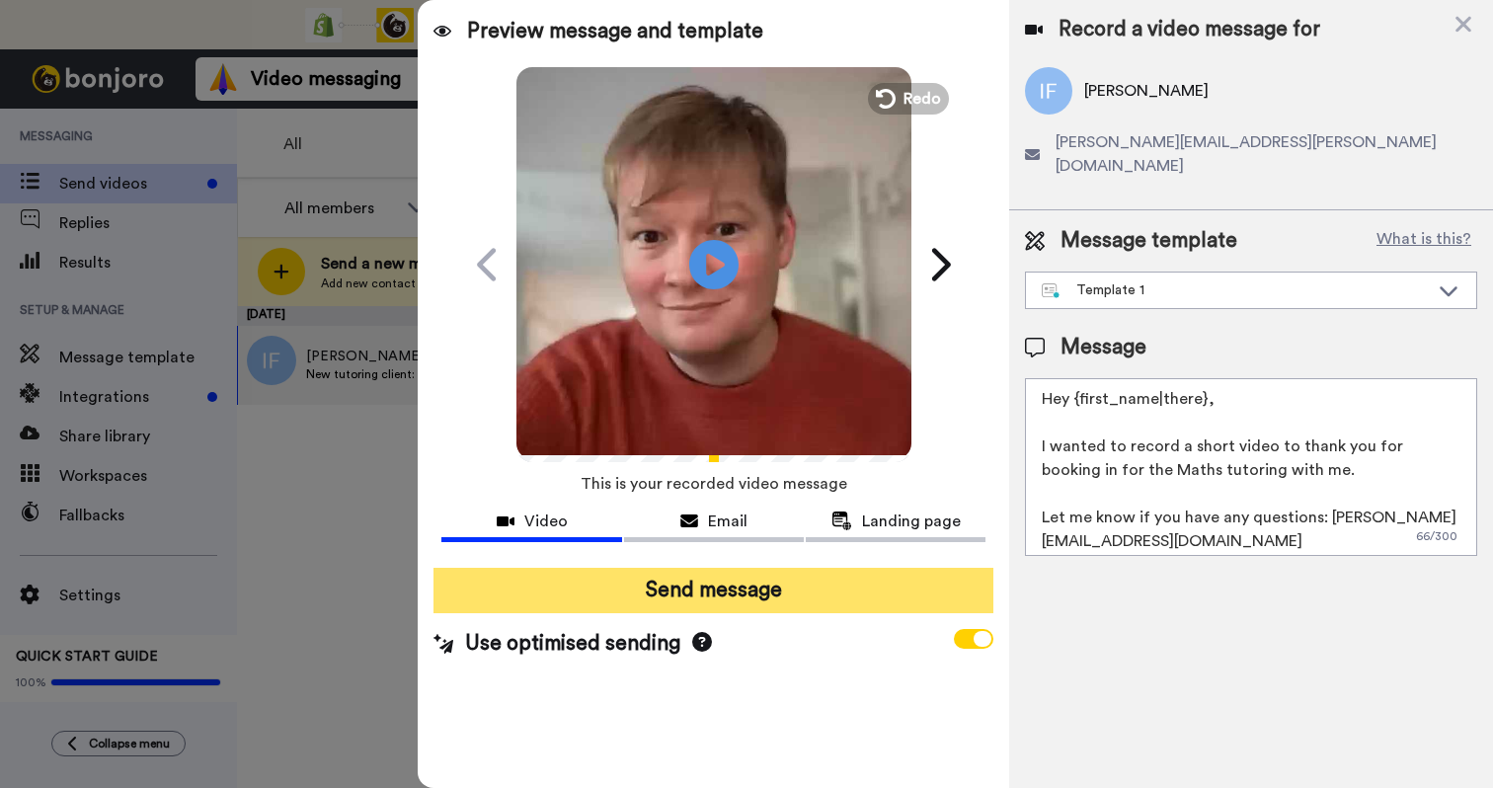
click at [751, 604] on button "Send message" at bounding box center [713, 590] width 560 height 45
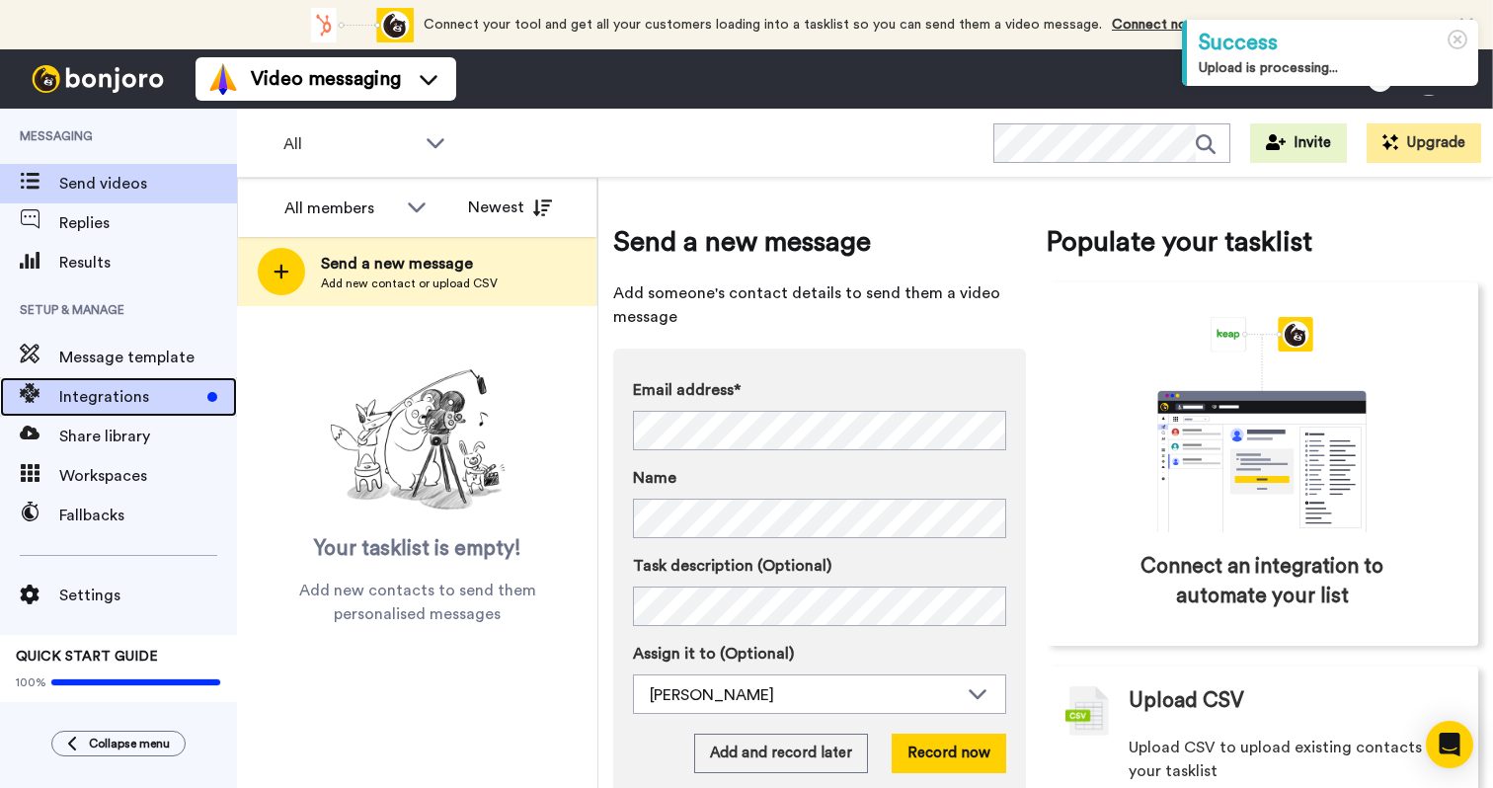
click at [147, 389] on span "Integrations" at bounding box center [129, 397] width 140 height 24
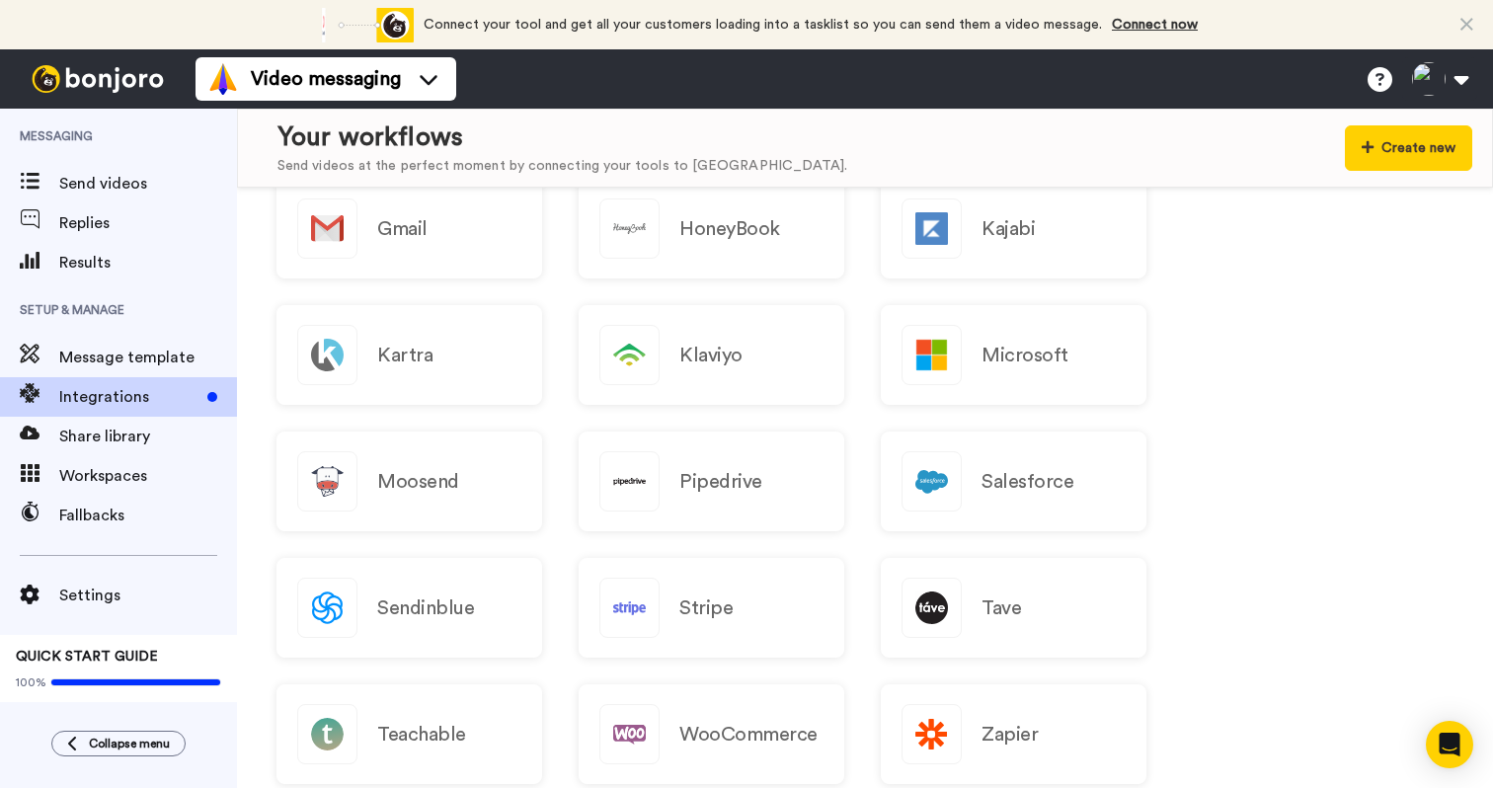
scroll to position [1933, 0]
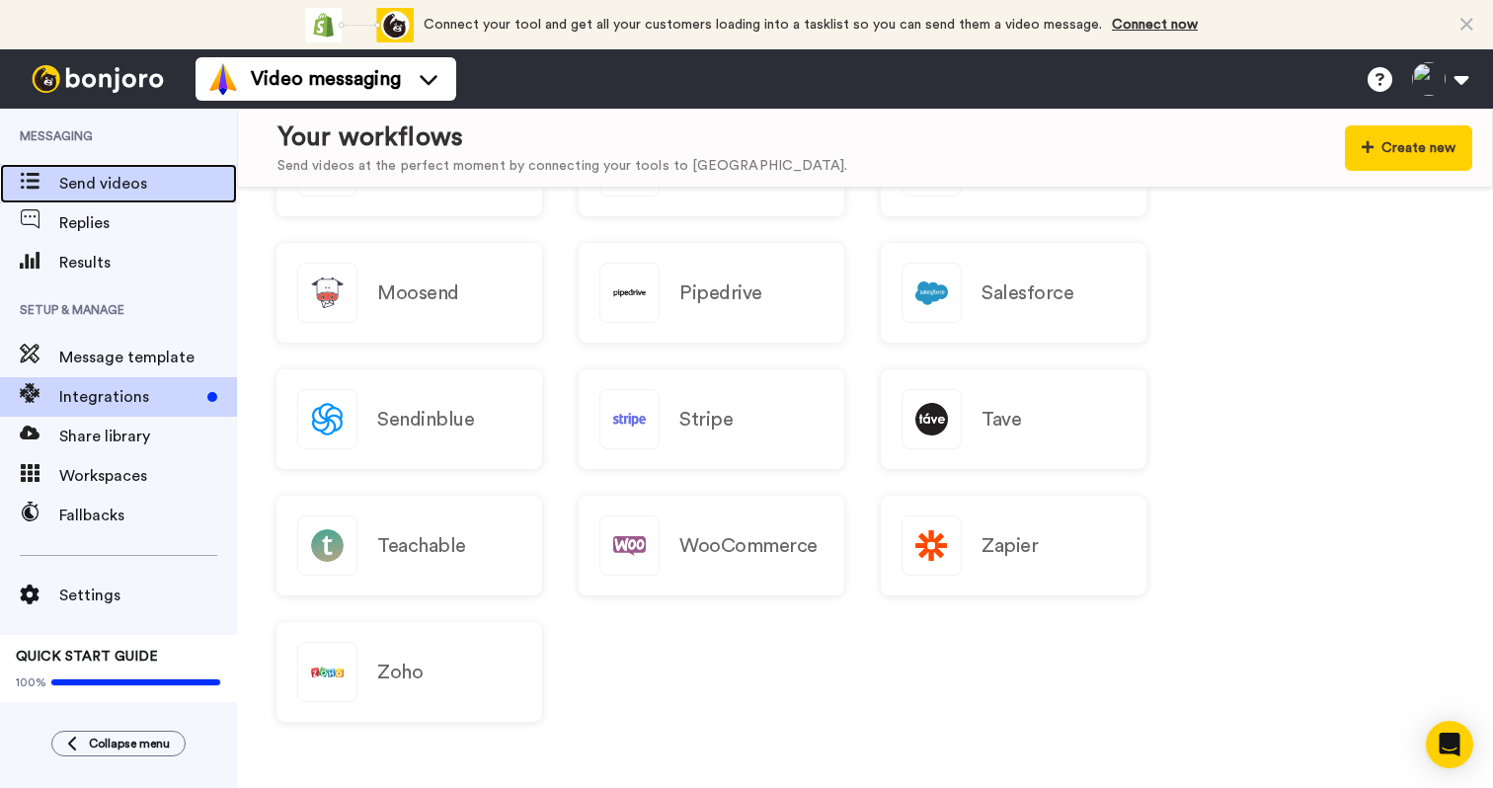
click at [120, 184] on span "Send videos" at bounding box center [148, 184] width 178 height 24
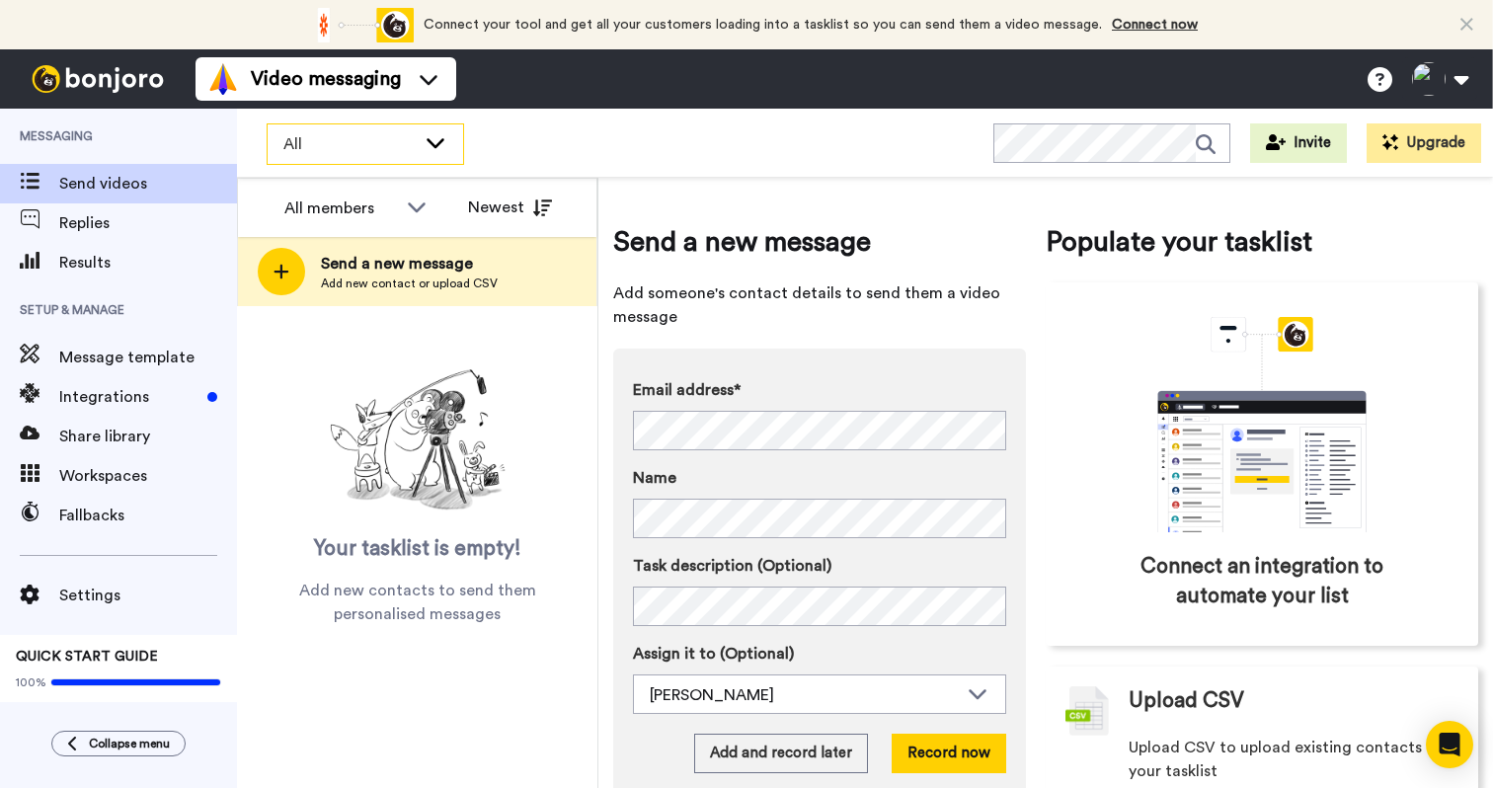
click at [443, 150] on icon at bounding box center [436, 142] width 24 height 20
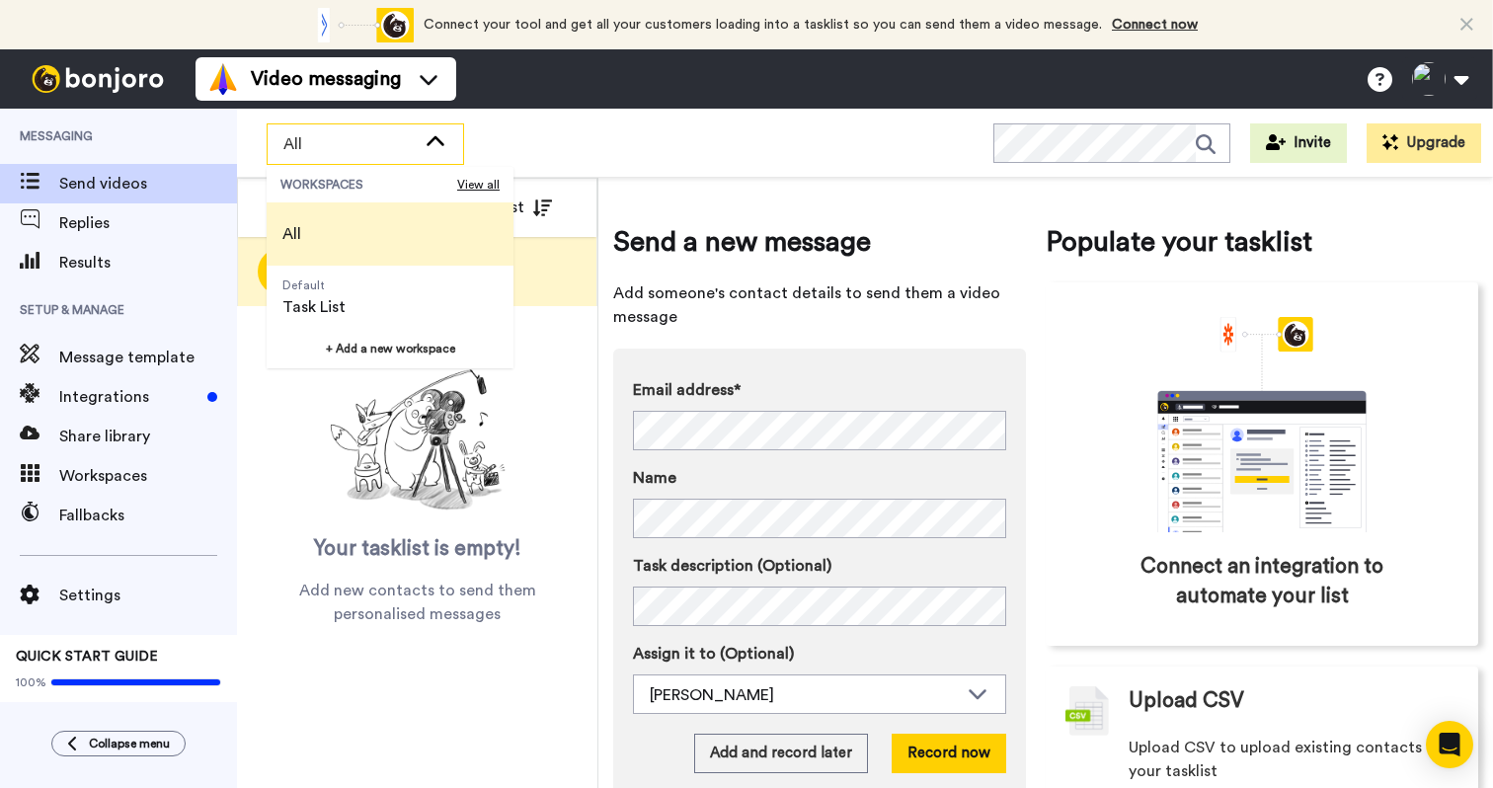
click at [443, 150] on icon at bounding box center [436, 142] width 24 height 20
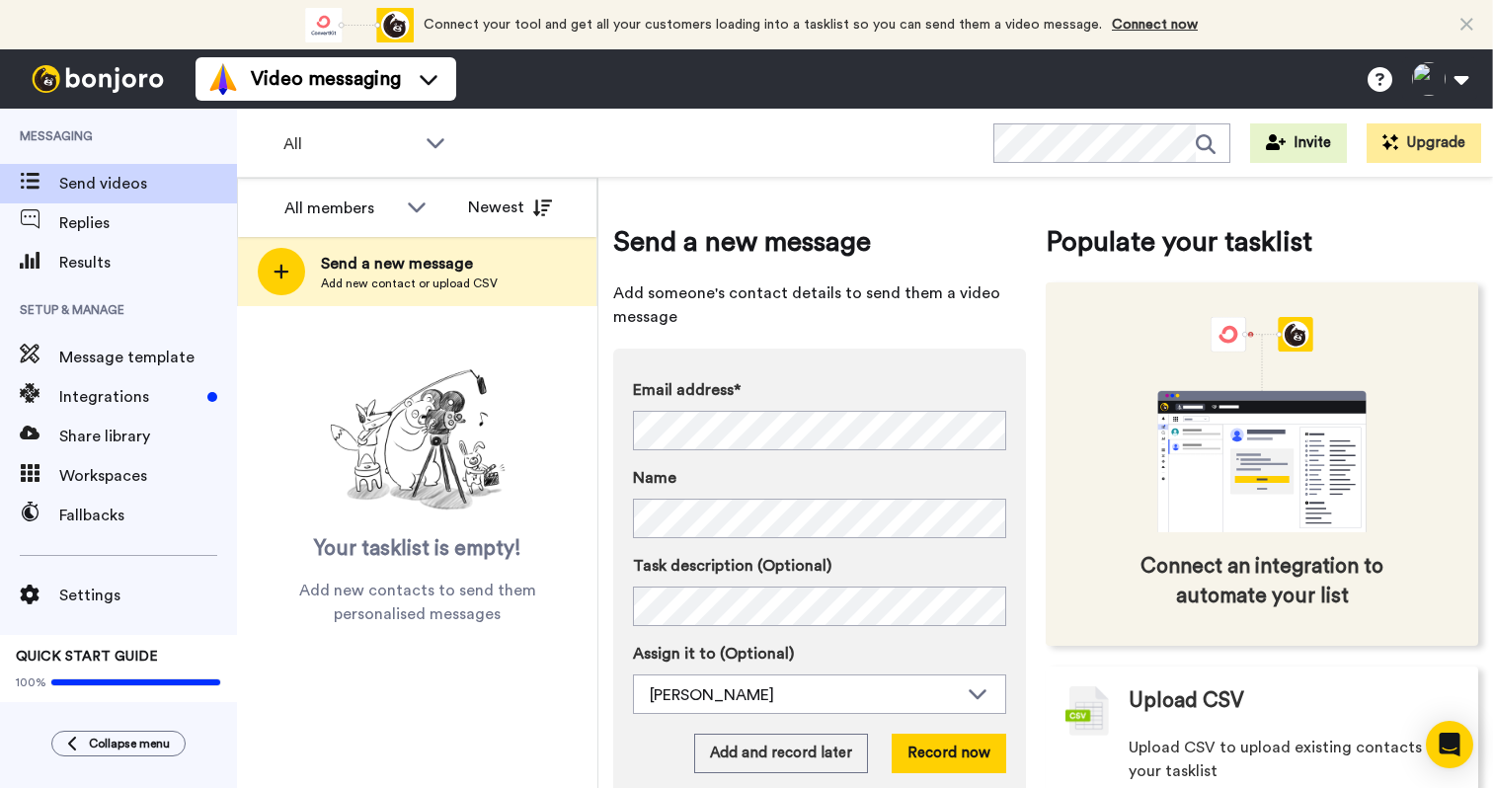
scroll to position [50, 0]
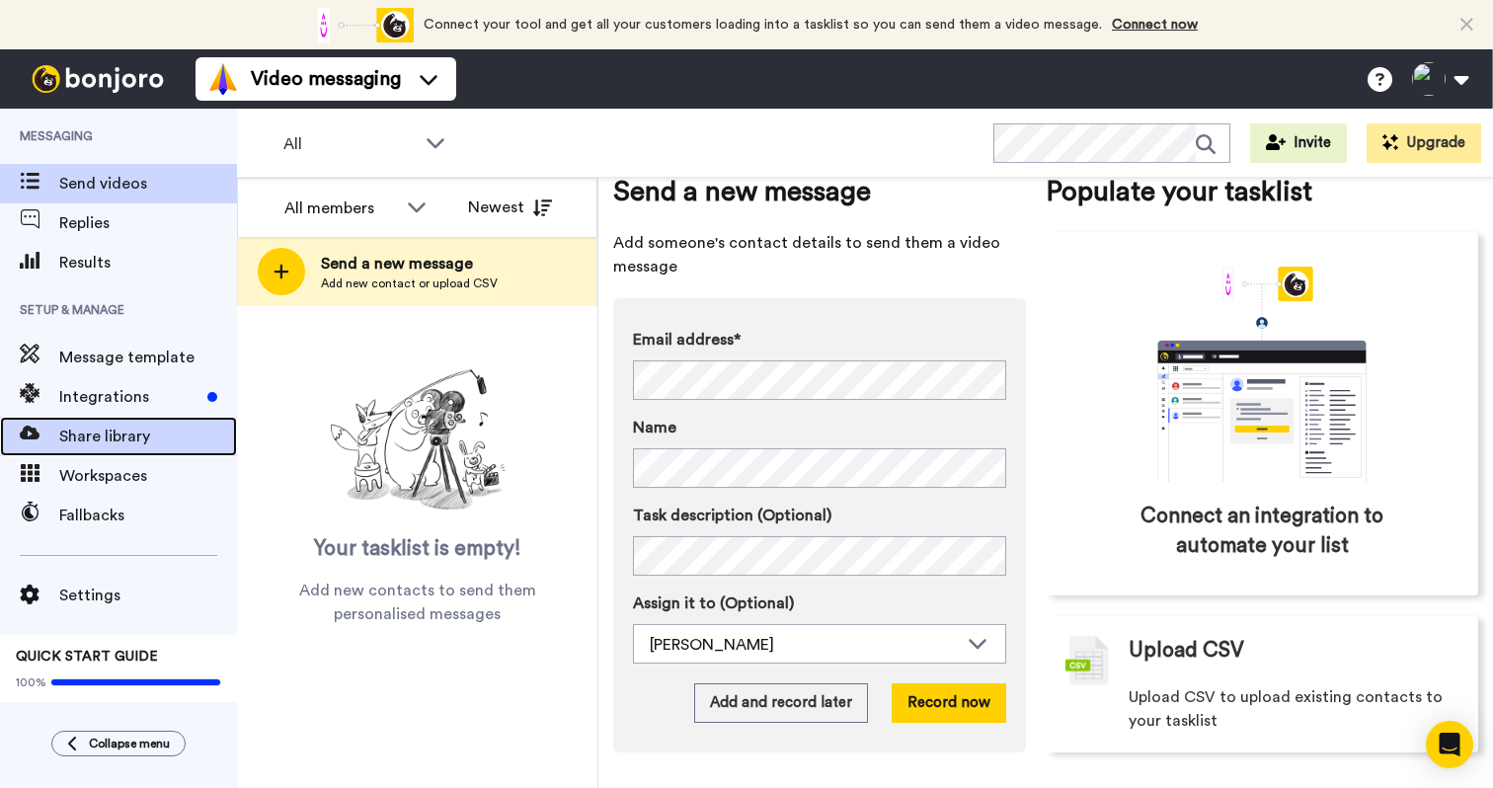
click at [86, 434] on span "Share library" at bounding box center [148, 437] width 178 height 24
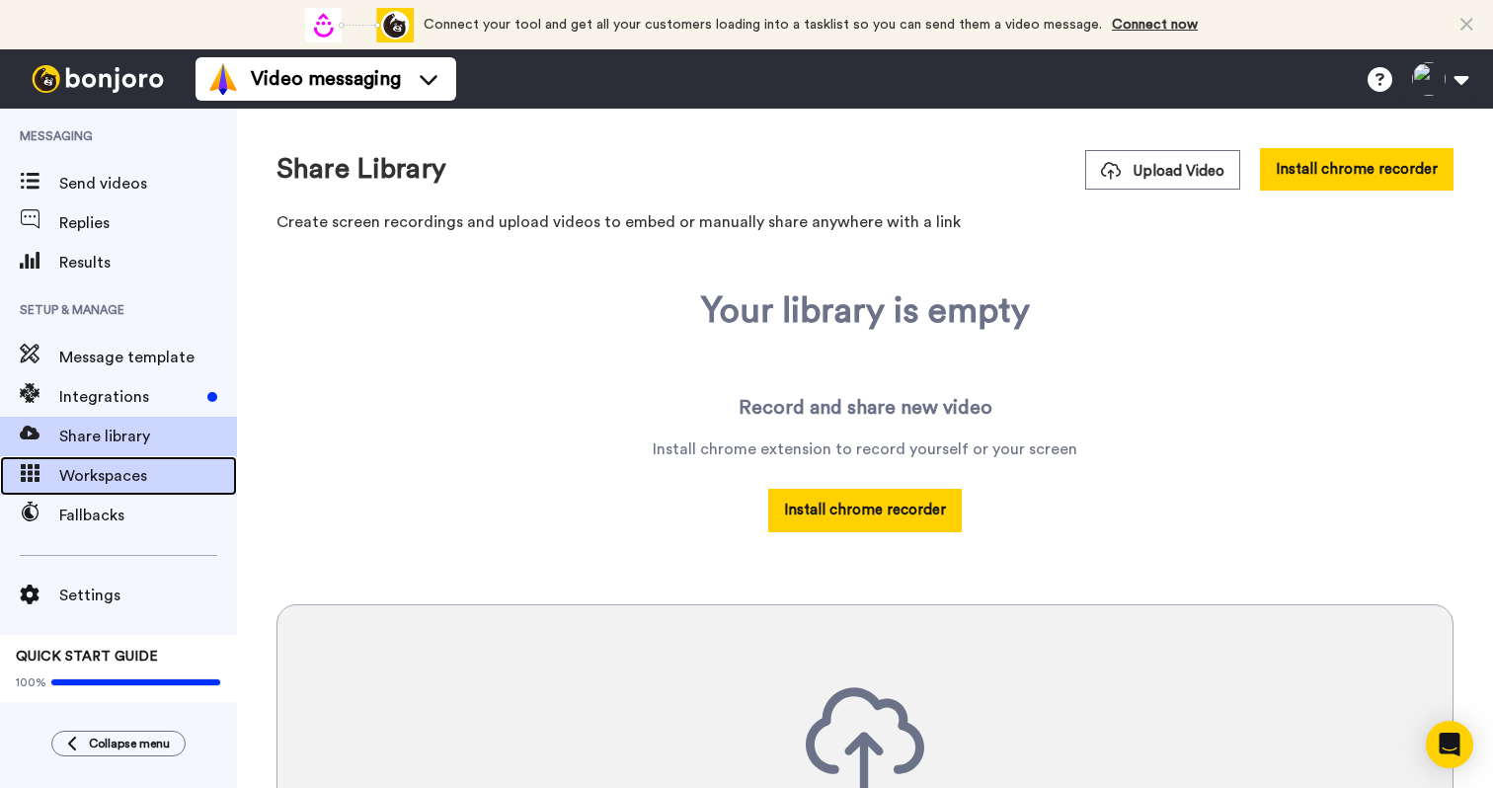
click at [132, 473] on span "Workspaces" at bounding box center [148, 476] width 178 height 24
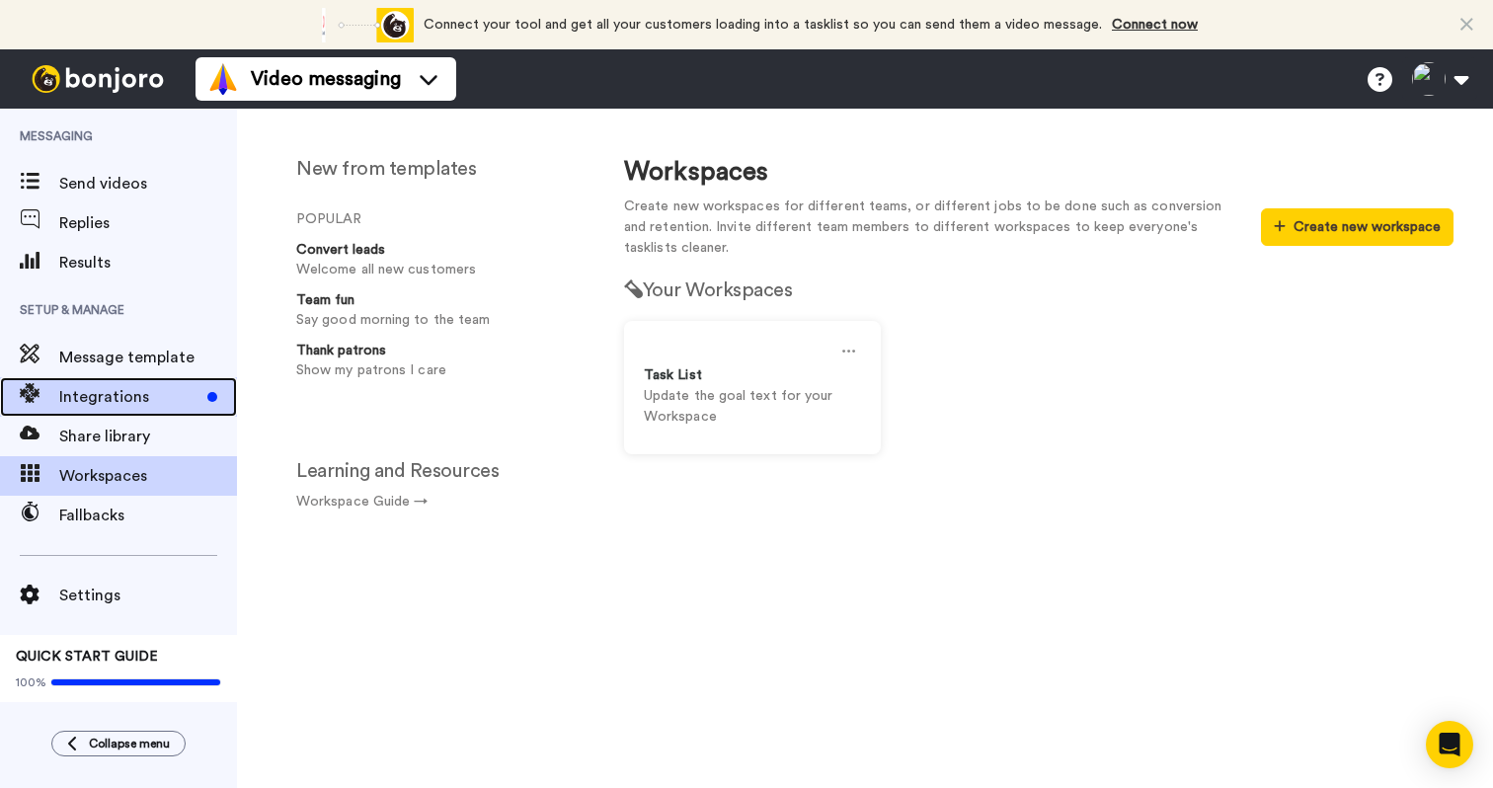
click at [138, 389] on span "Integrations" at bounding box center [129, 397] width 140 height 24
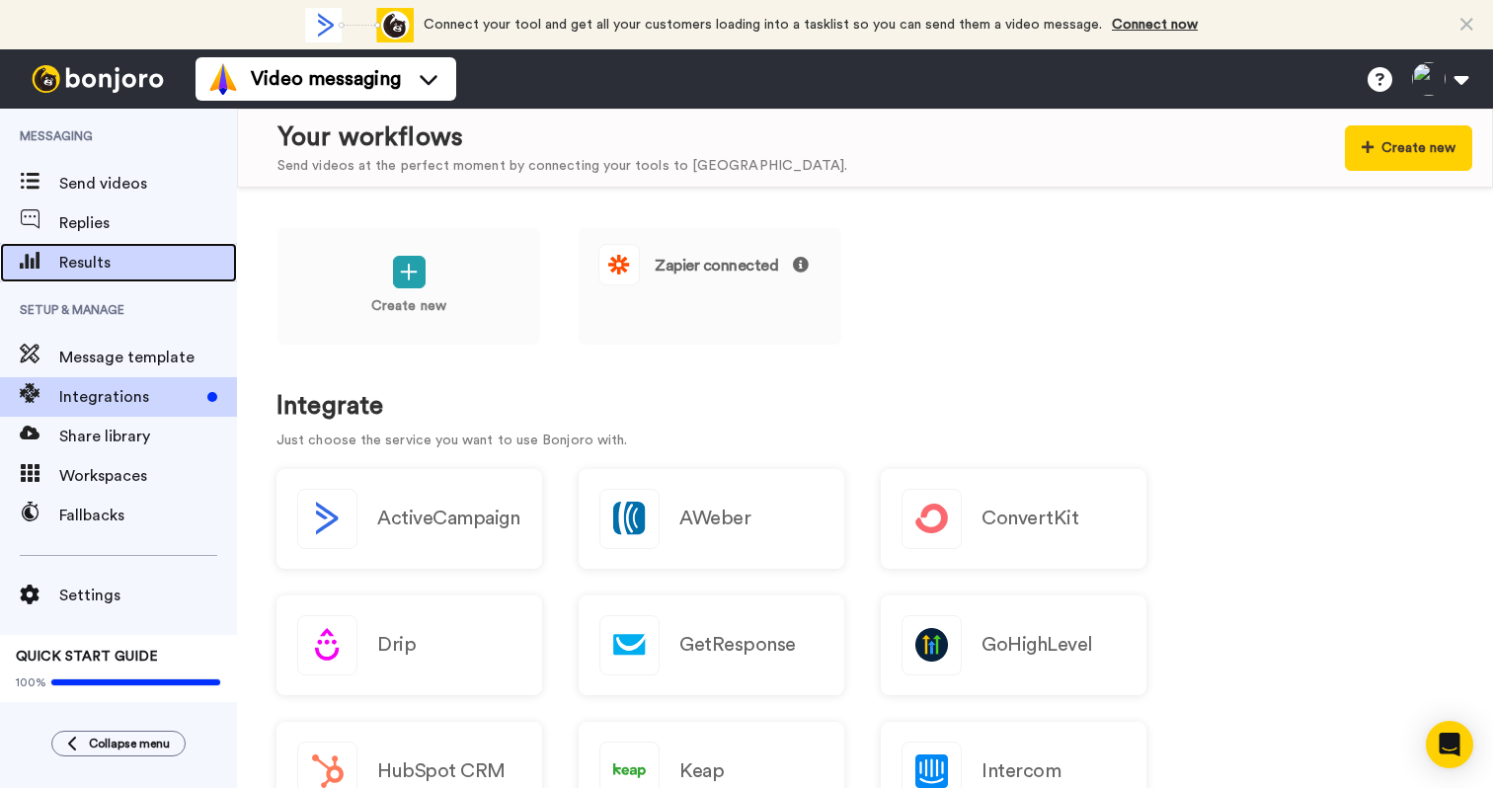
click at [85, 245] on div "Results" at bounding box center [118, 262] width 237 height 39
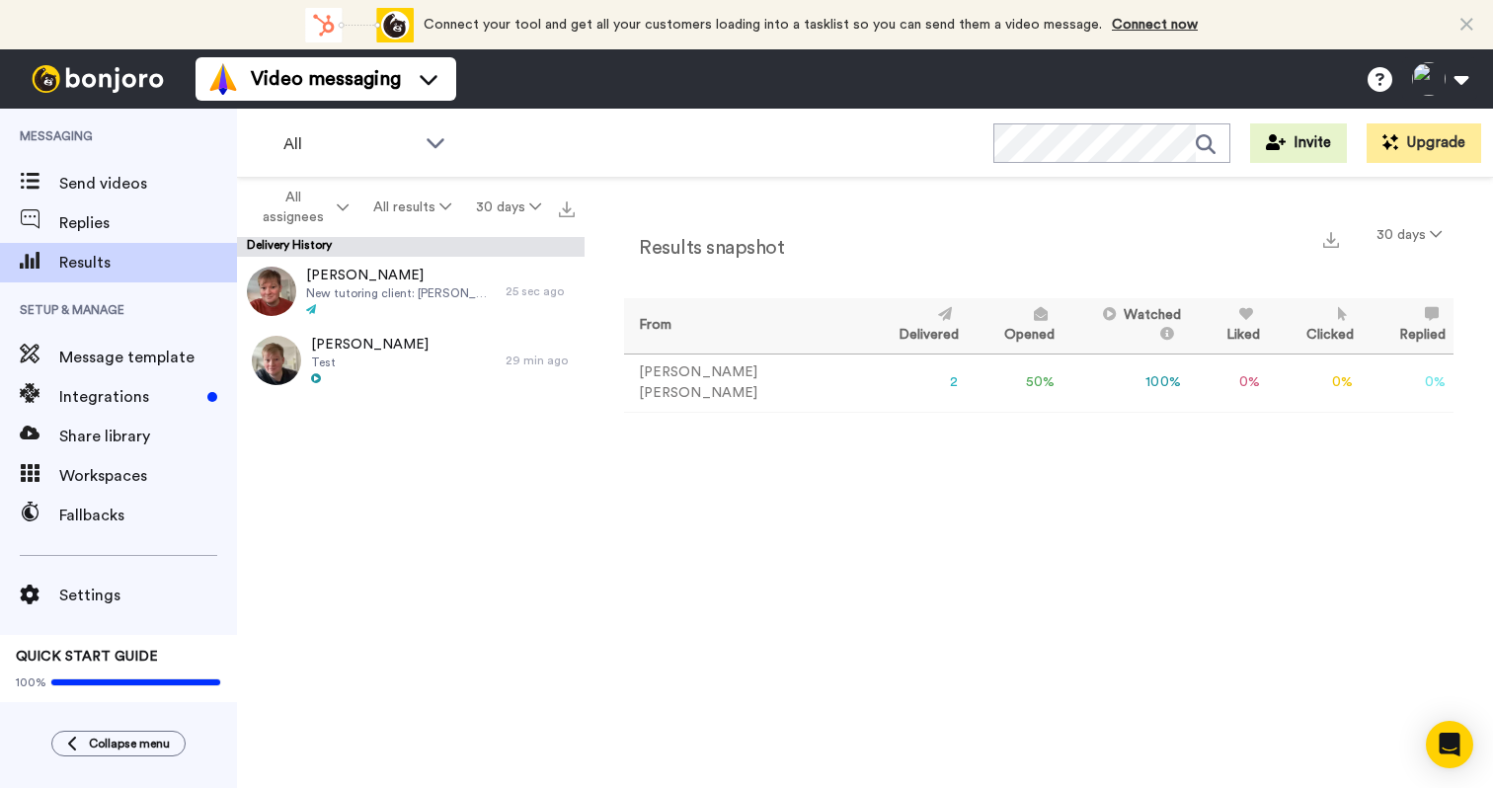
click at [863, 380] on td "2" at bounding box center [913, 382] width 106 height 58
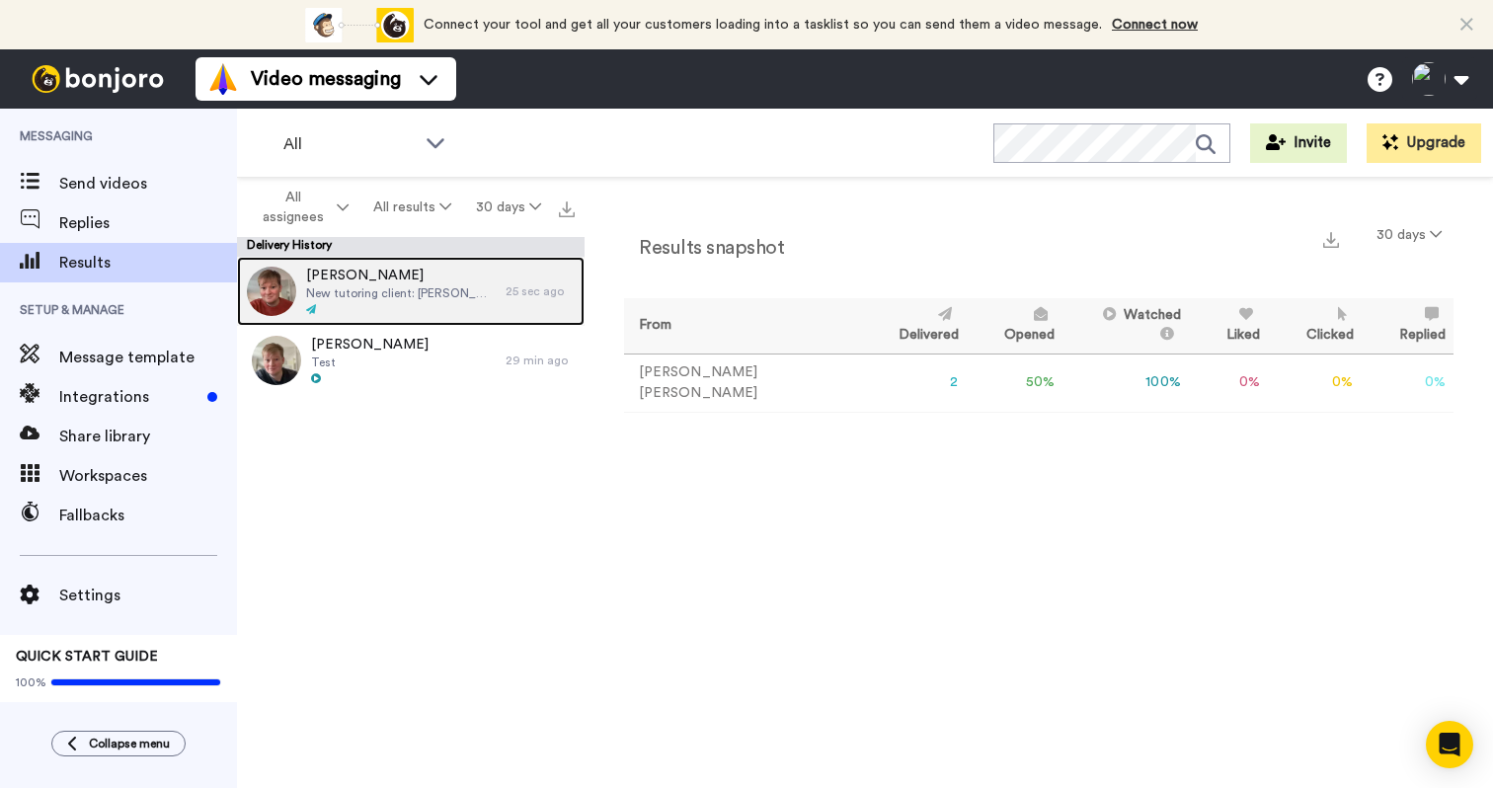
click at [406, 294] on span "New tutoring client: ILONA FIAMINGO - Appointment: GCSE Maths | Date: September…" at bounding box center [401, 293] width 190 height 16
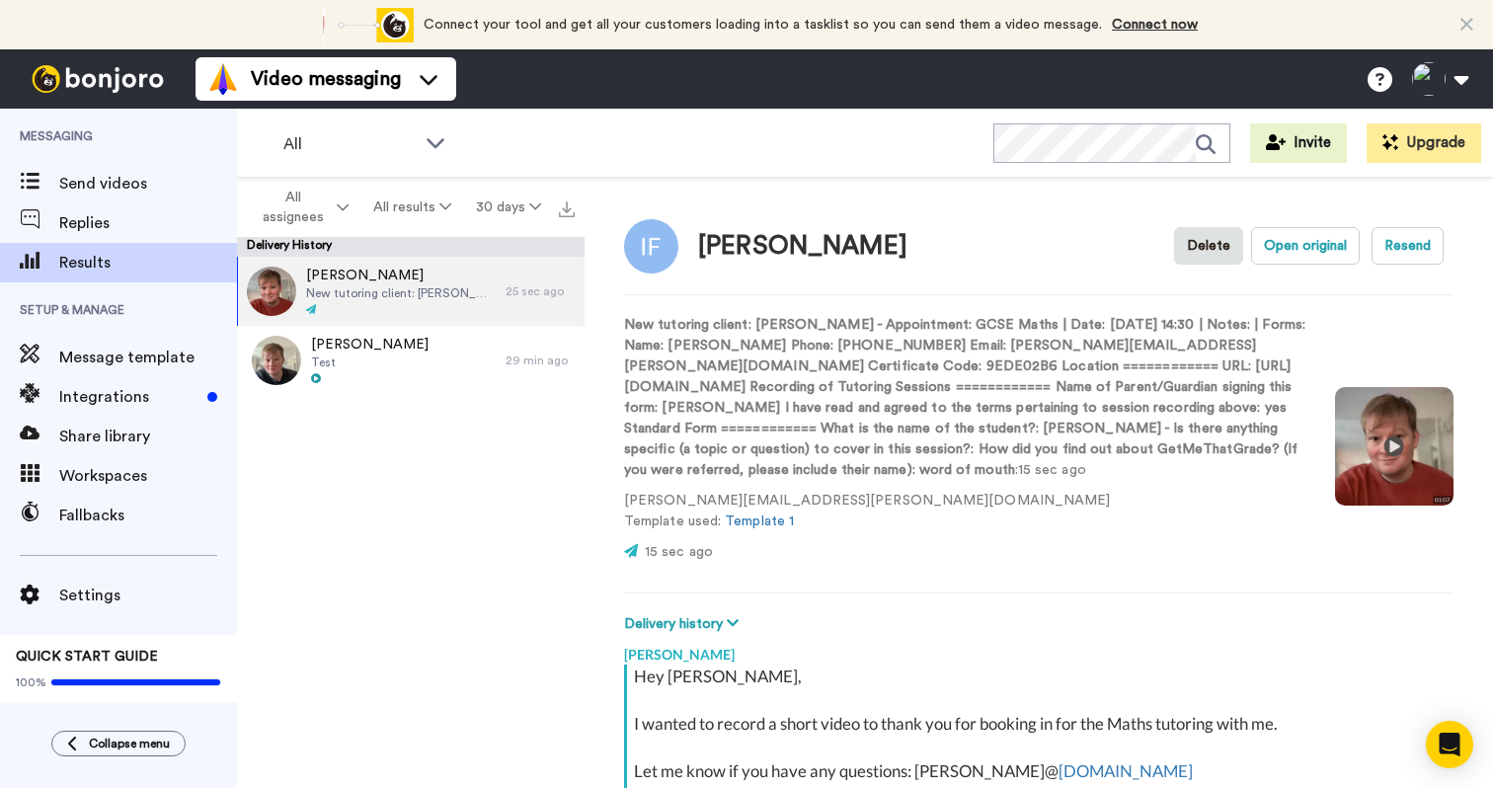
click at [1392, 471] on video at bounding box center [1394, 446] width 118 height 118
click at [106, 225] on span "Replies" at bounding box center [148, 223] width 178 height 24
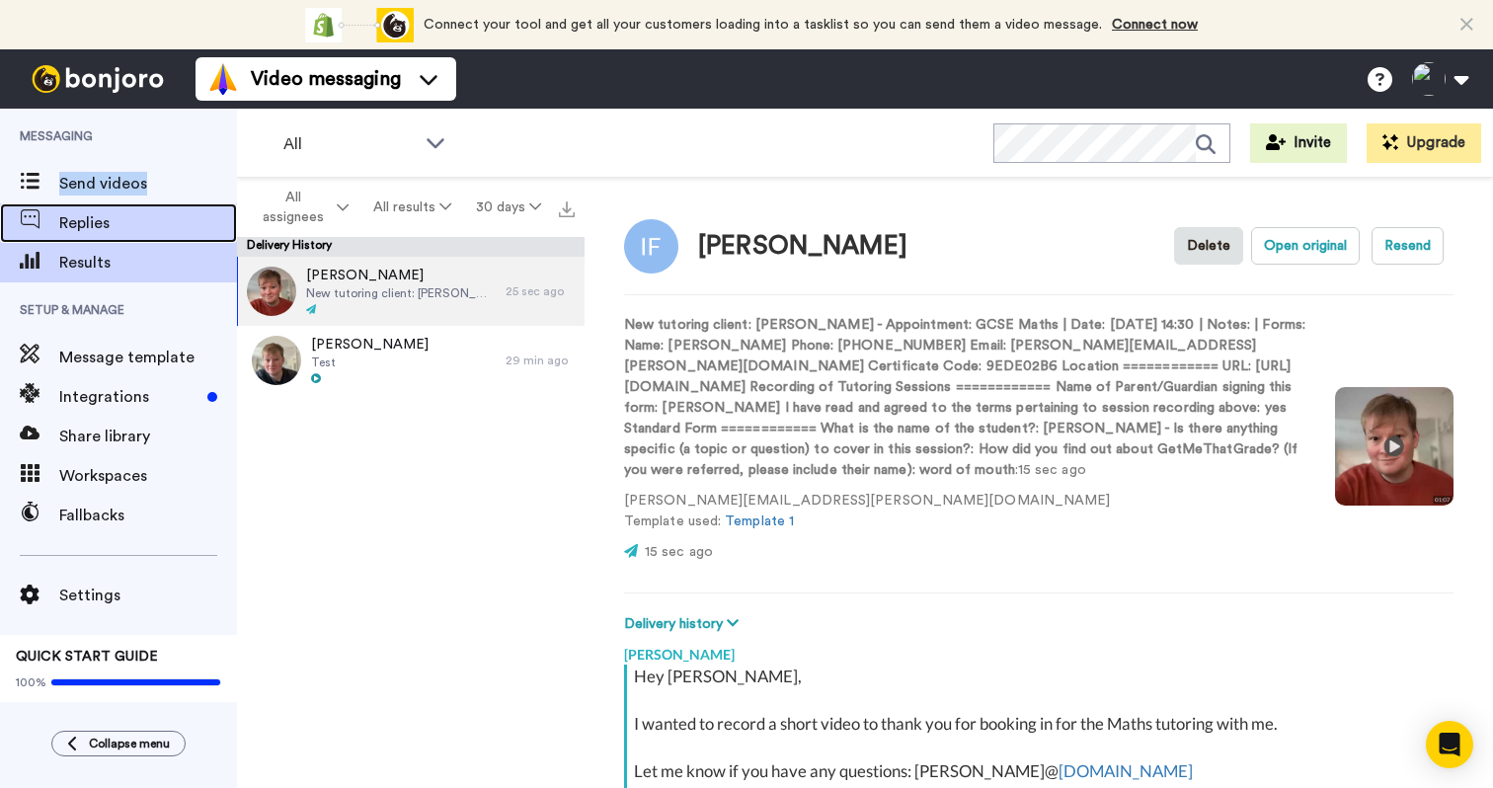
click at [78, 226] on span "Replies" at bounding box center [148, 223] width 178 height 24
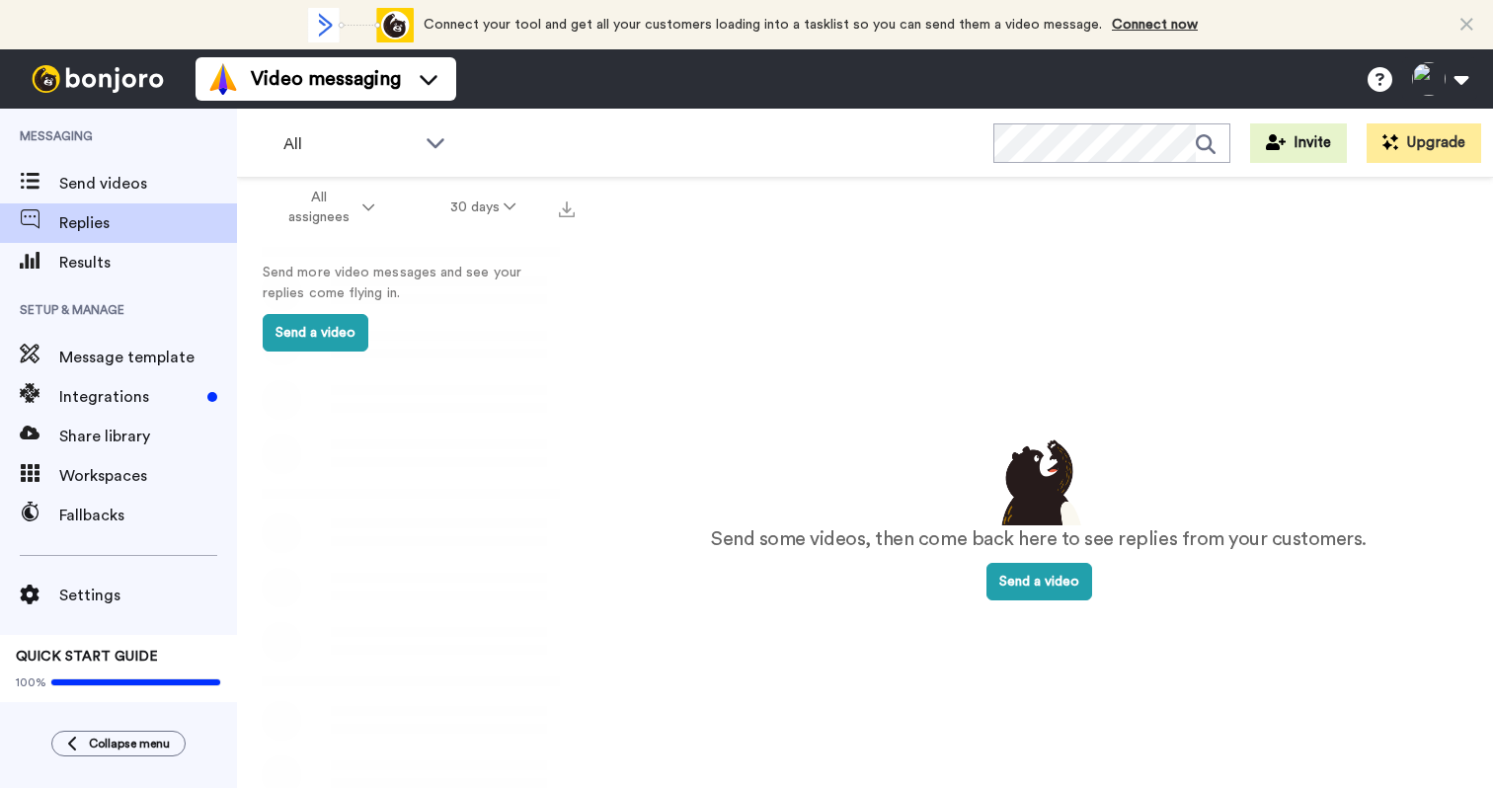
click at [698, 563] on div "Send some videos, then come back here to see replies from your customers. Send …" at bounding box center [1038, 517] width 829 height 600
click at [113, 184] on span "Send videos" at bounding box center [148, 184] width 178 height 24
